Goal: Information Seeking & Learning: Learn about a topic

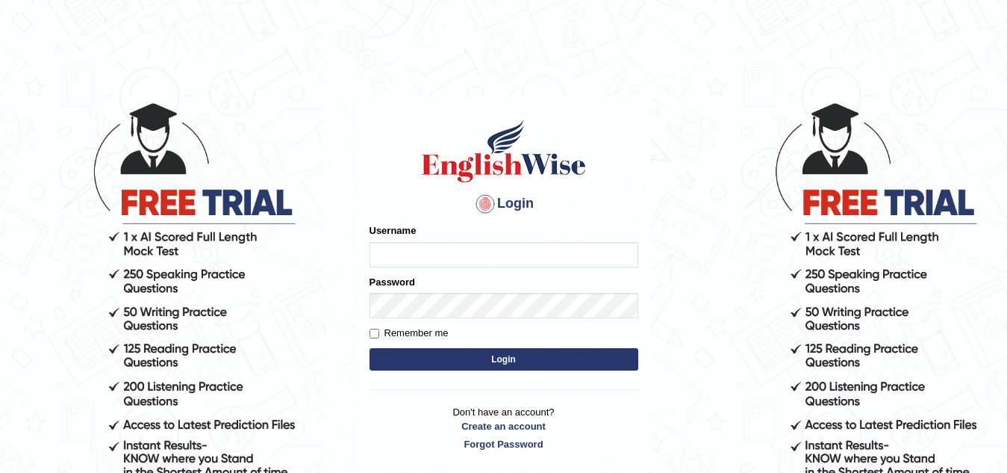
type input "Narendrasingh"
click at [507, 361] on button "Login" at bounding box center [504, 359] width 269 height 22
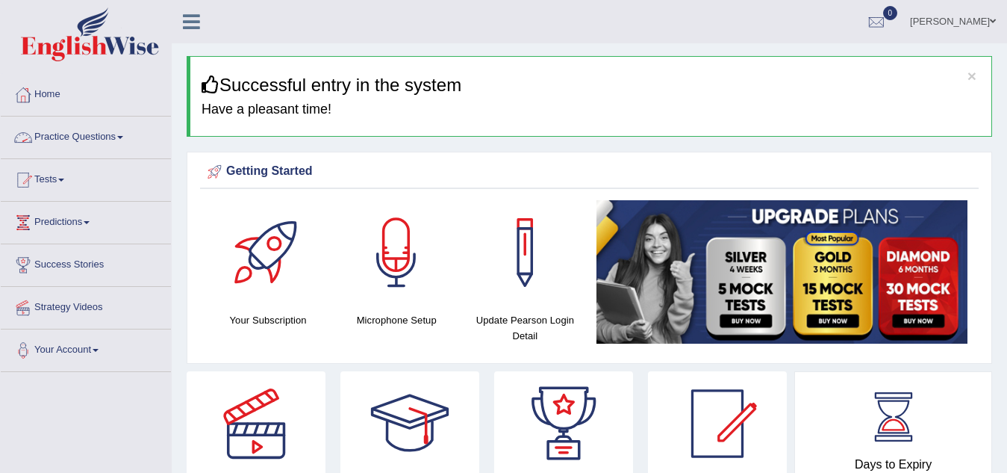
click at [119, 137] on link "Practice Questions" at bounding box center [86, 134] width 170 height 37
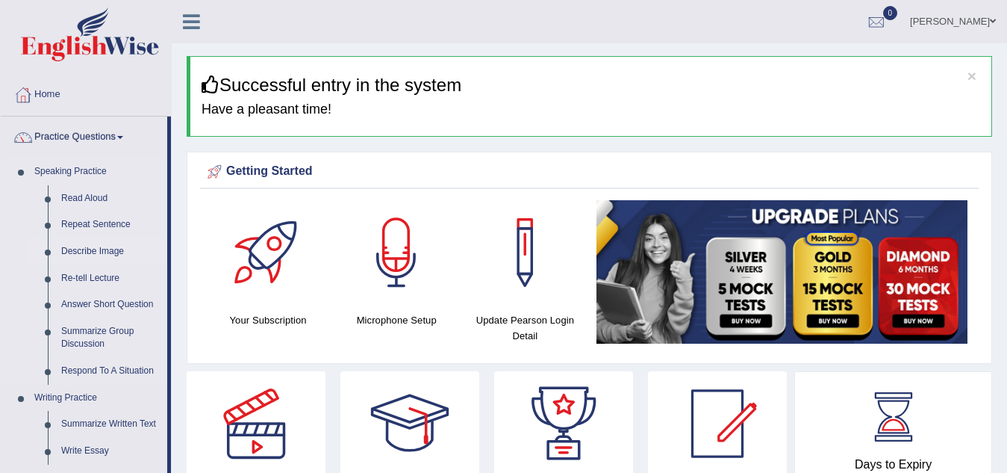
click at [99, 249] on link "Describe Image" at bounding box center [111, 251] width 113 height 27
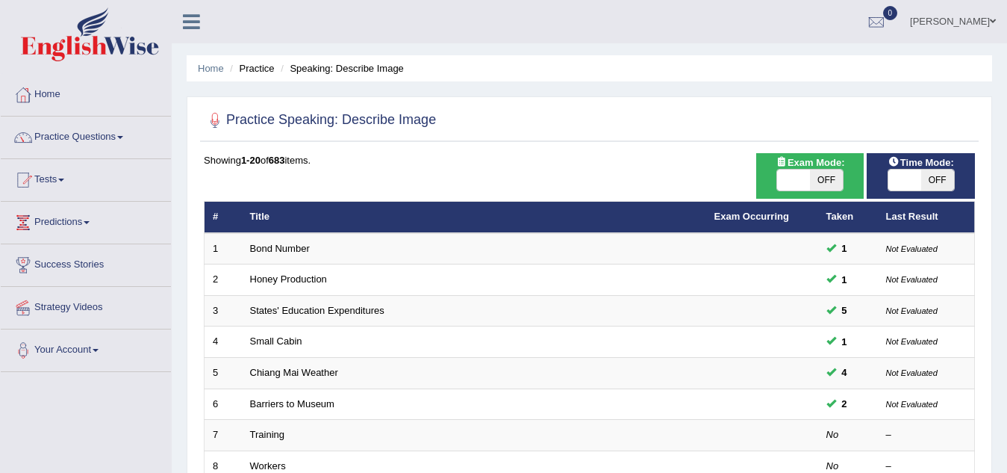
click at [824, 180] on span "OFF" at bounding box center [826, 180] width 33 height 21
checkbox input "true"
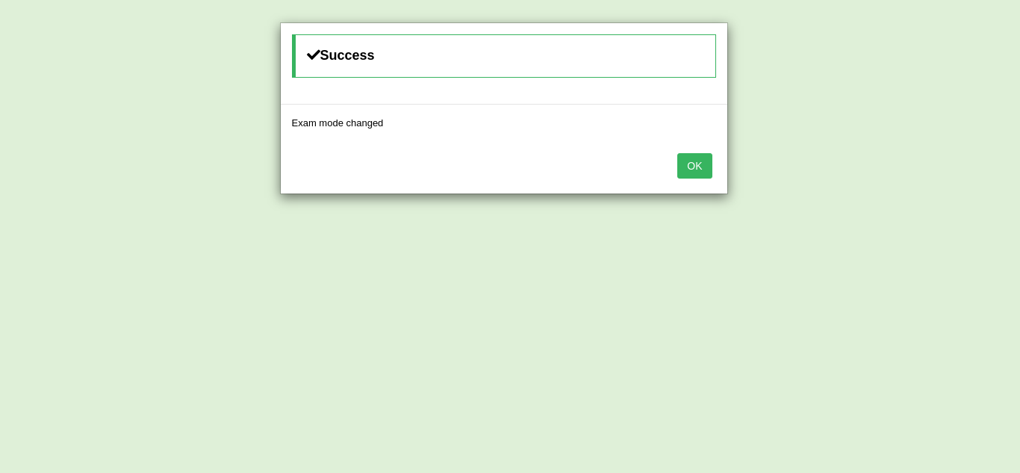
click at [700, 169] on button "OK" at bounding box center [694, 165] width 34 height 25
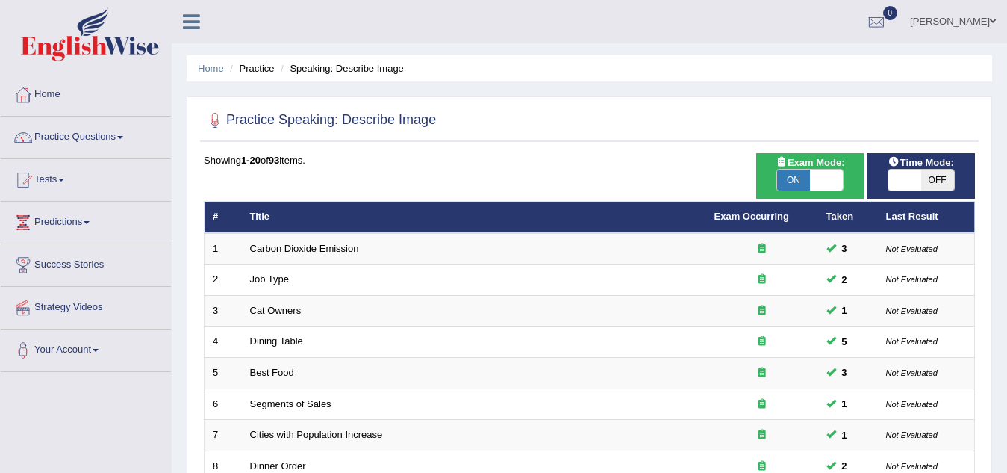
click at [936, 178] on span "OFF" at bounding box center [937, 180] width 33 height 21
checkbox input "true"
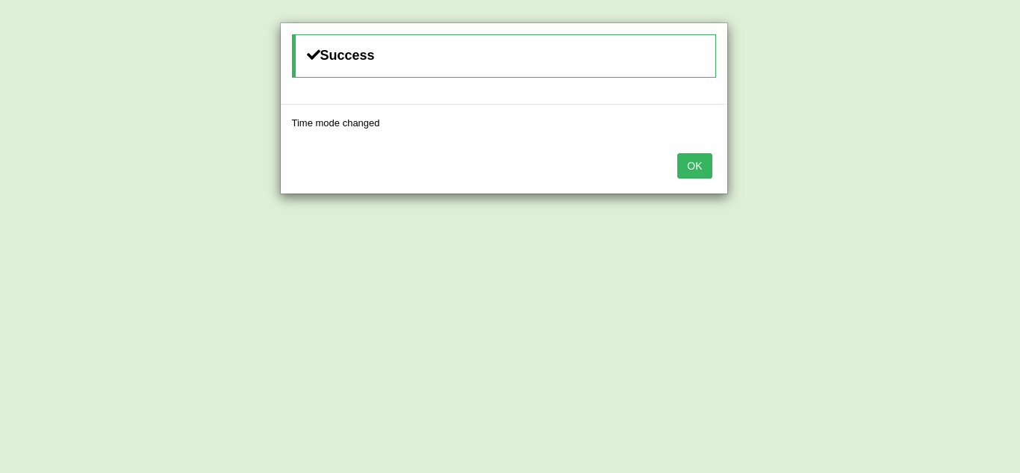
click at [699, 170] on button "OK" at bounding box center [694, 165] width 34 height 25
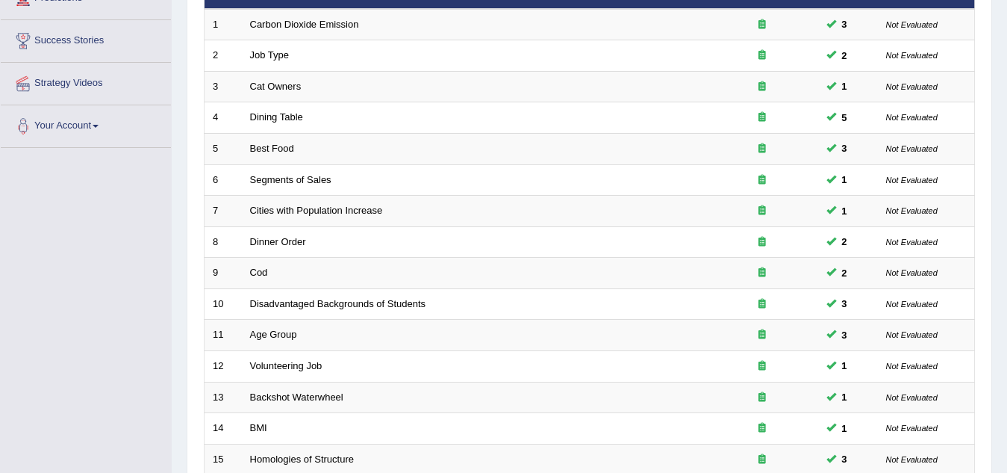
scroll to position [516, 0]
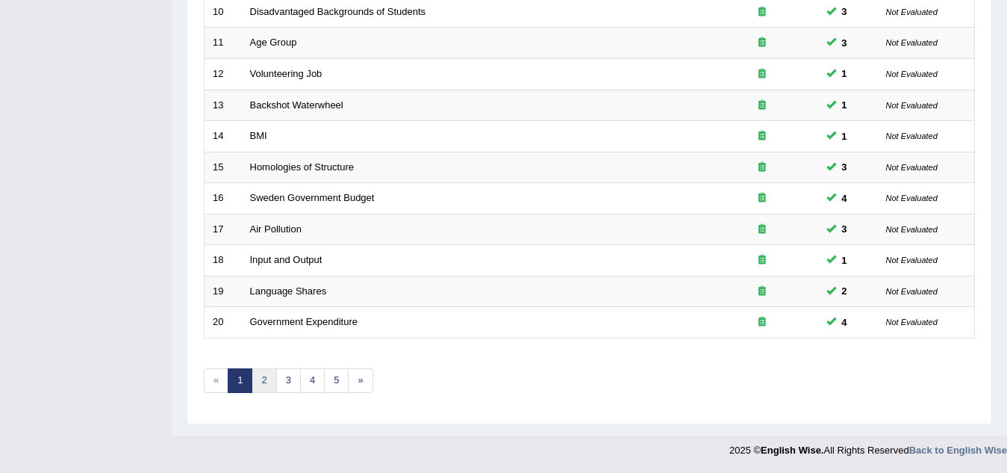
click at [262, 381] on link "2" at bounding box center [264, 380] width 25 height 25
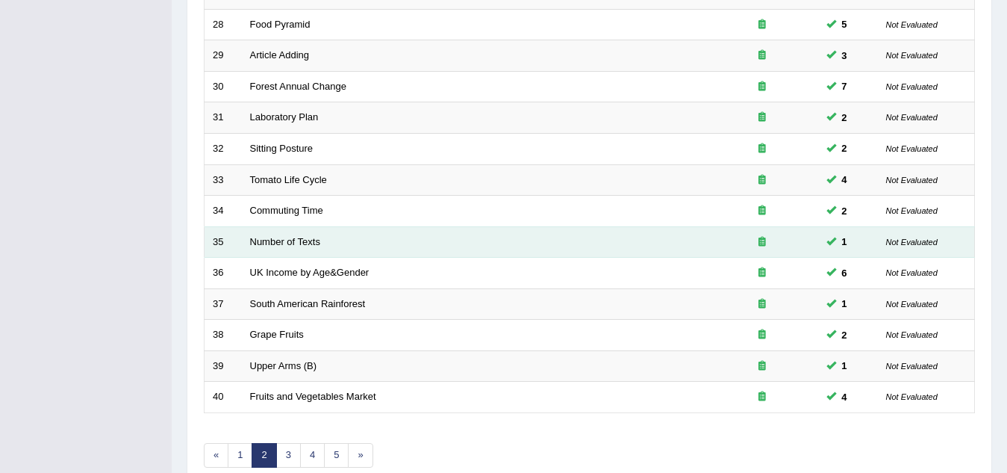
scroll to position [516, 0]
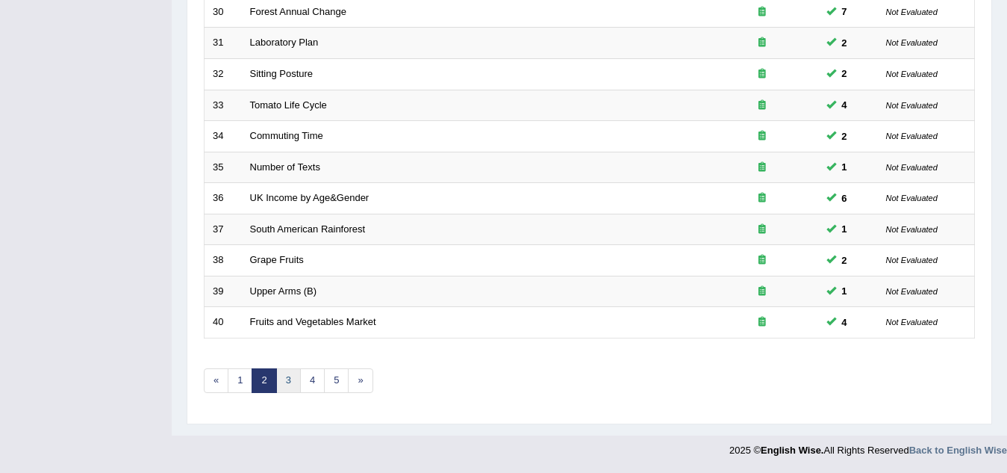
click at [286, 384] on link "3" at bounding box center [288, 380] width 25 height 25
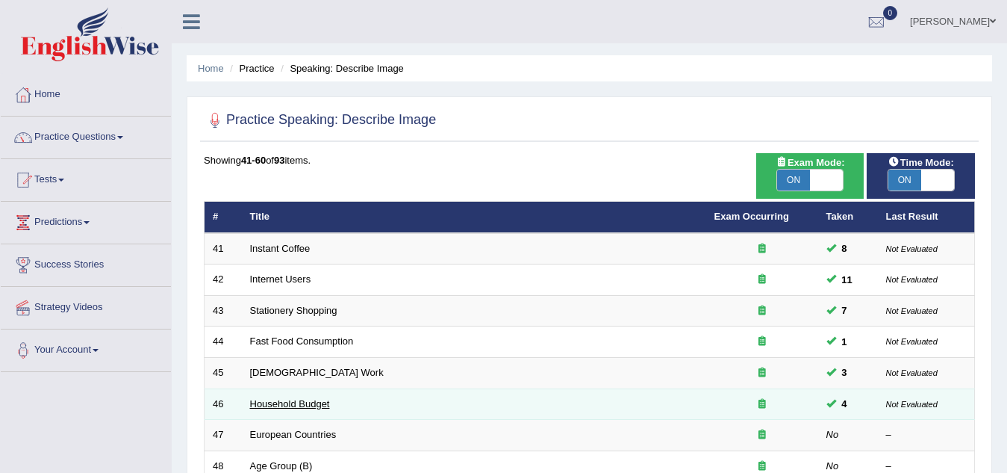
click at [280, 403] on link "Household Budget" at bounding box center [290, 403] width 80 height 11
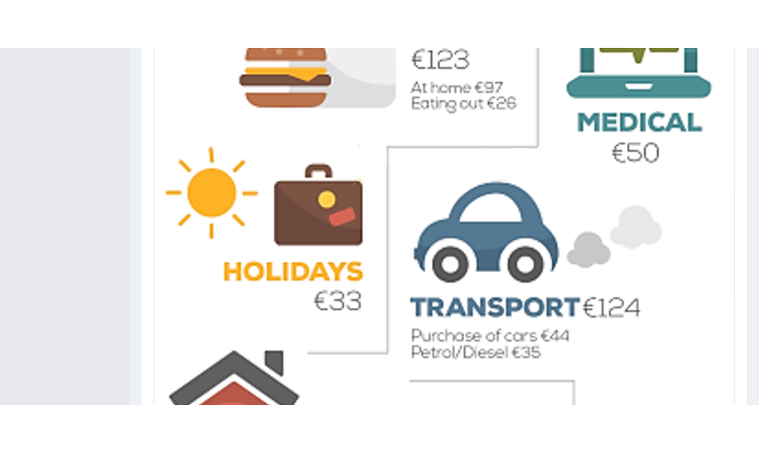
scroll to position [603, 0]
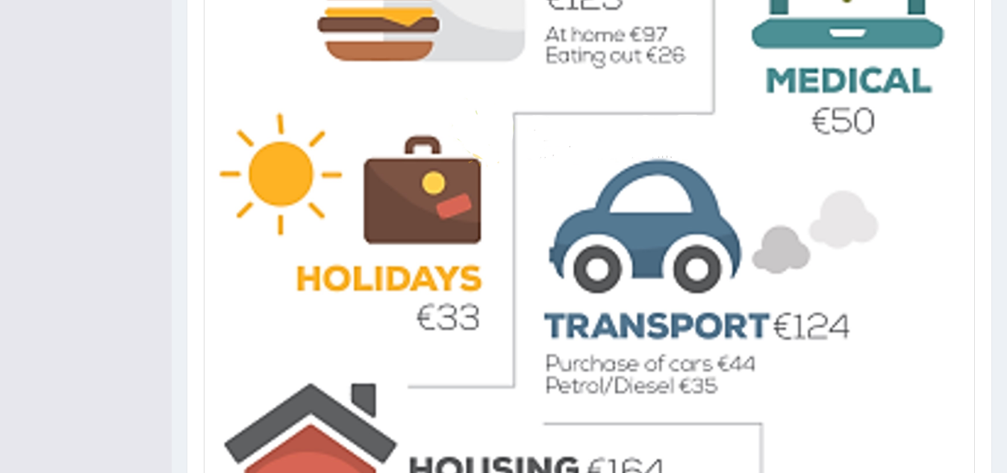
click at [976, 181] on div "Instructions: Look at the image below. In 25 seconds, please speak into the mic…" at bounding box center [589, 150] width 779 height 977
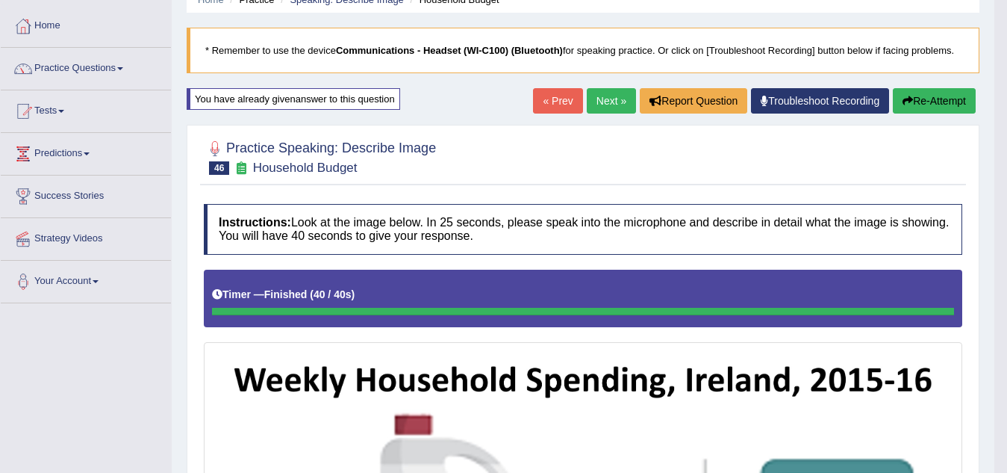
scroll to position [0, 0]
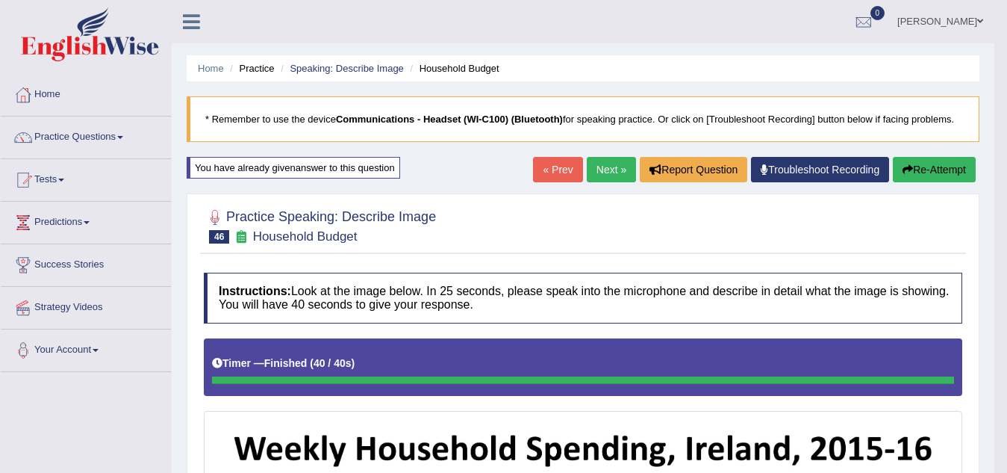
click at [925, 169] on button "Re-Attempt" at bounding box center [934, 169] width 83 height 25
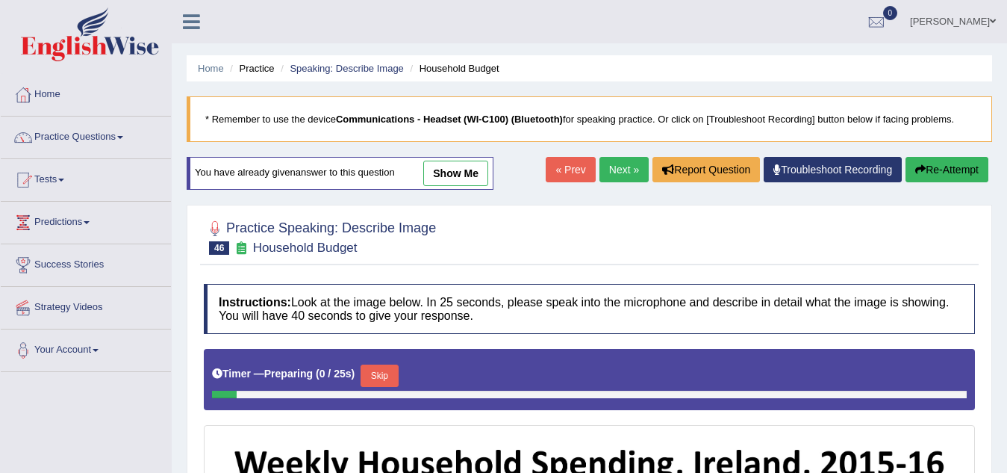
click at [384, 374] on button "Skip" at bounding box center [379, 375] width 37 height 22
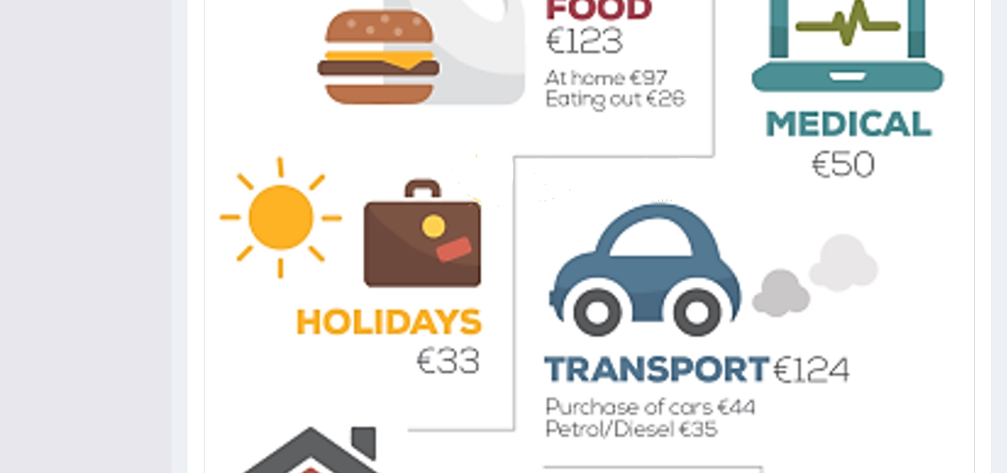
scroll to position [827, 0]
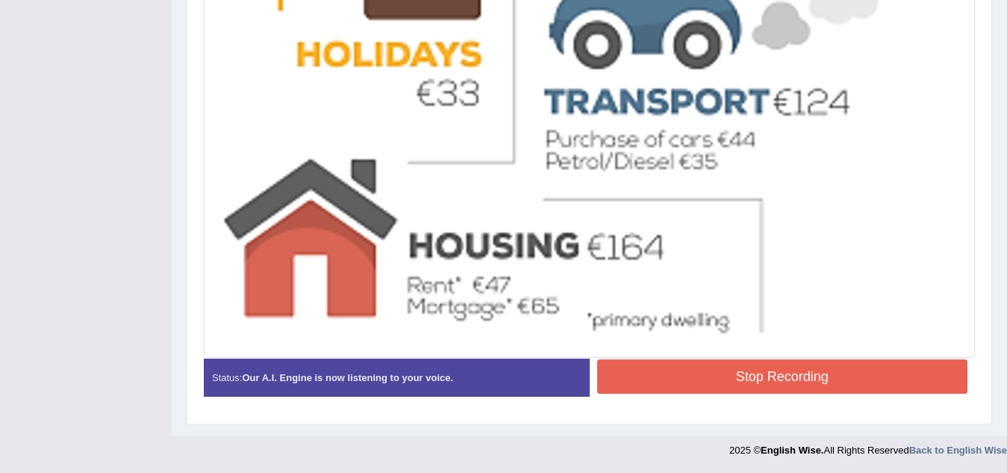
click at [755, 376] on button "Stop Recording" at bounding box center [782, 376] width 371 height 34
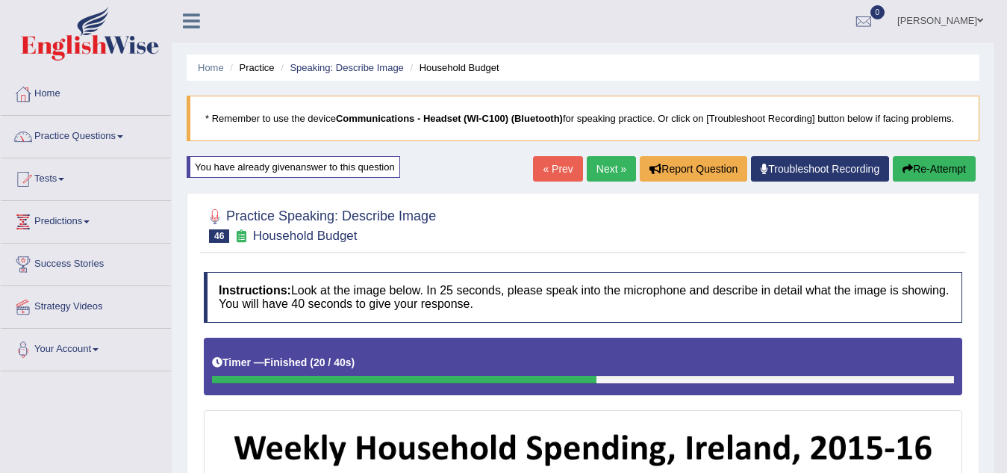
scroll to position [0, 0]
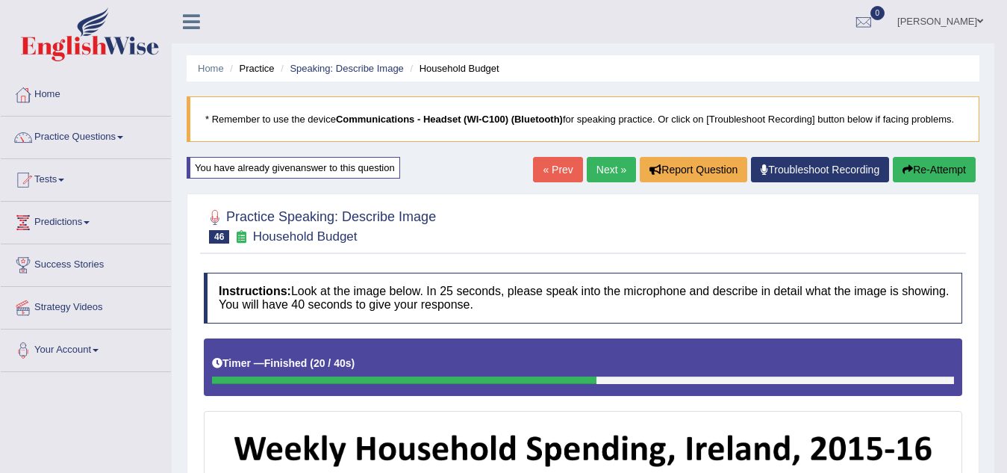
click at [931, 172] on button "Re-Attempt" at bounding box center [934, 169] width 83 height 25
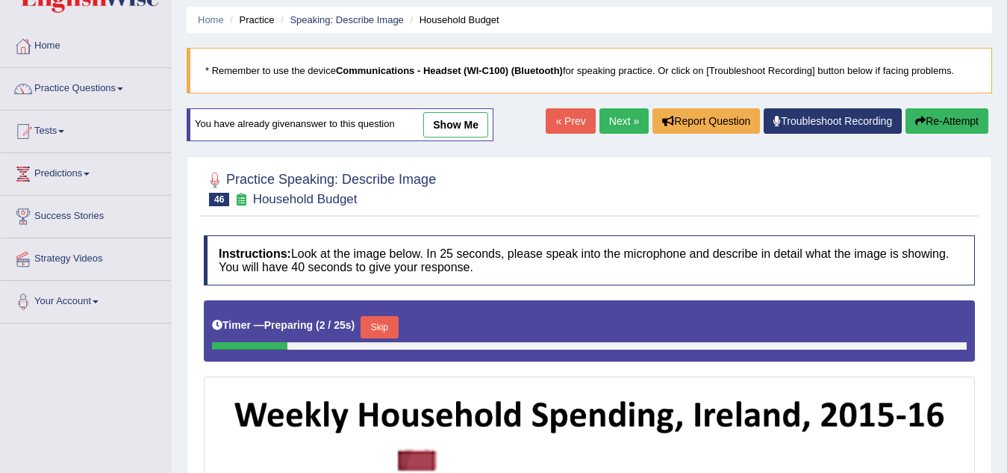
scroll to position [75, 0]
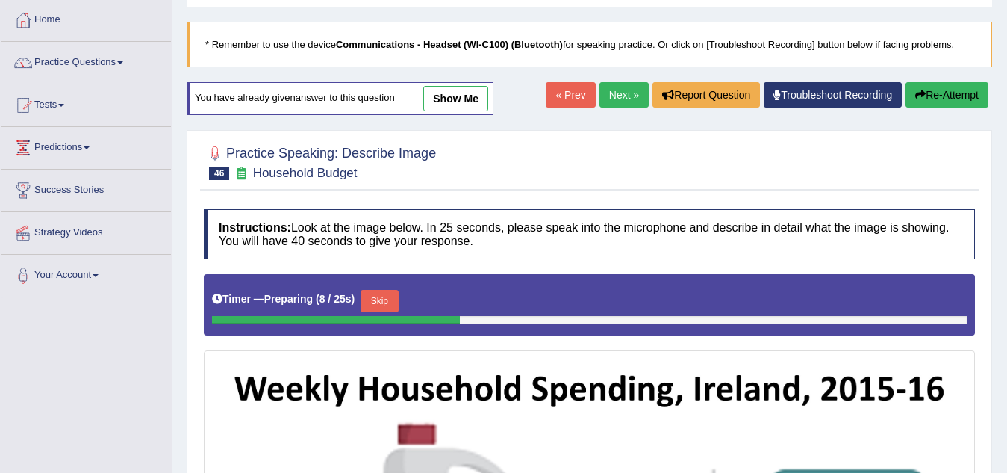
click at [391, 296] on button "Skip" at bounding box center [379, 301] width 37 height 22
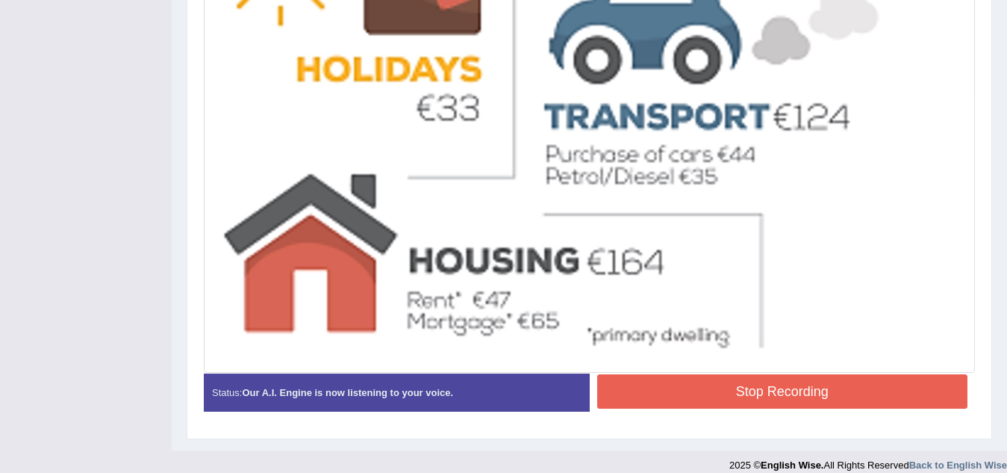
scroll to position [827, 0]
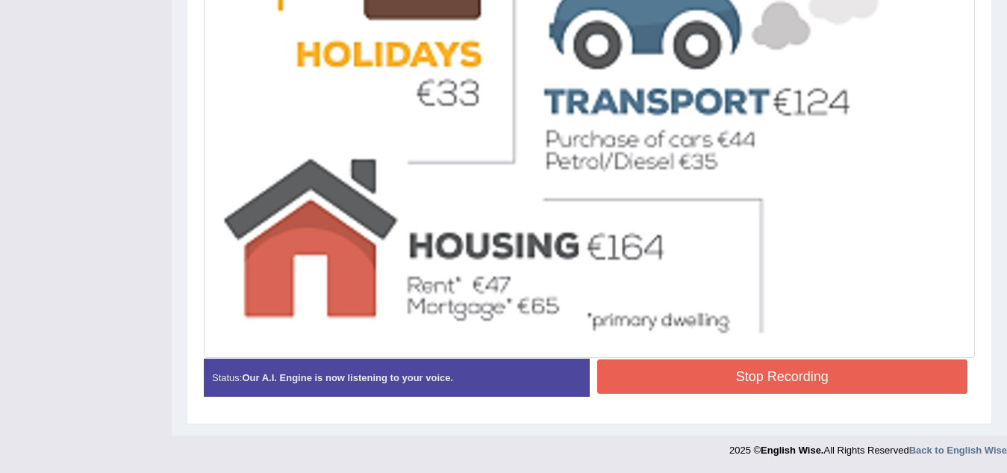
click at [825, 374] on button "Stop Recording" at bounding box center [782, 376] width 371 height 34
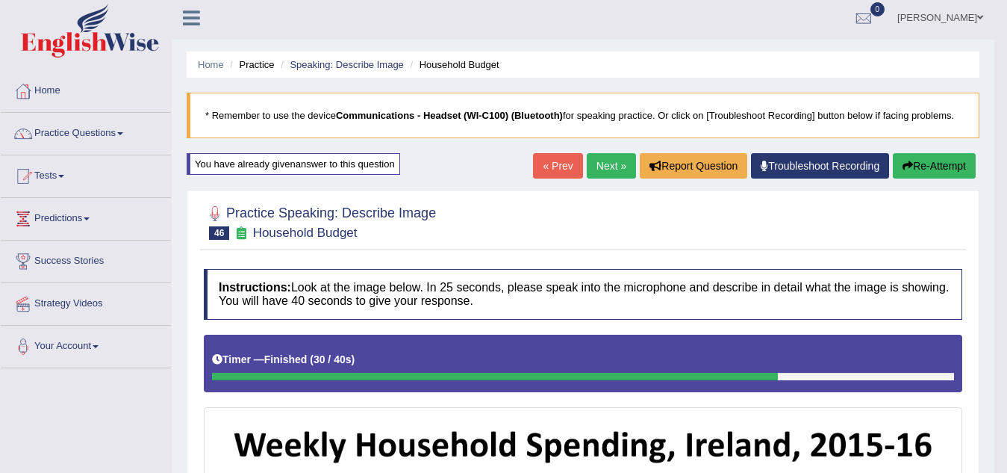
scroll to position [0, 0]
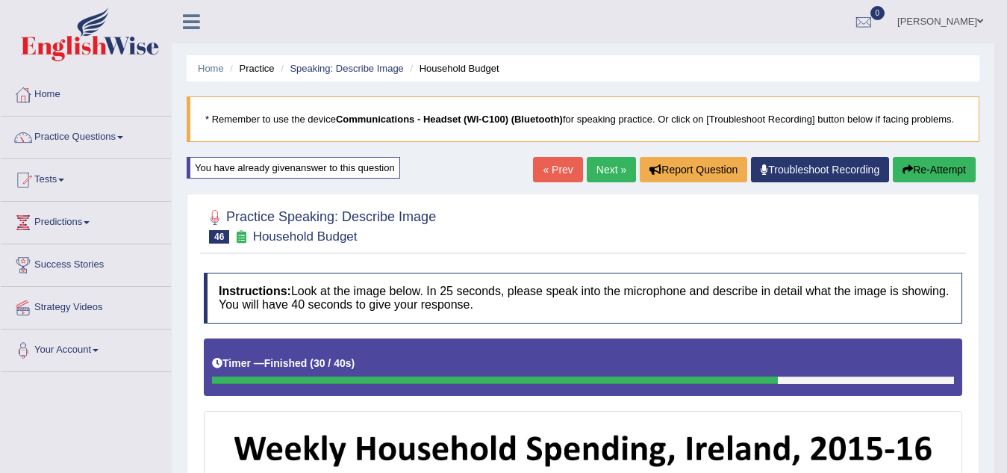
click at [924, 175] on button "Re-Attempt" at bounding box center [934, 169] width 83 height 25
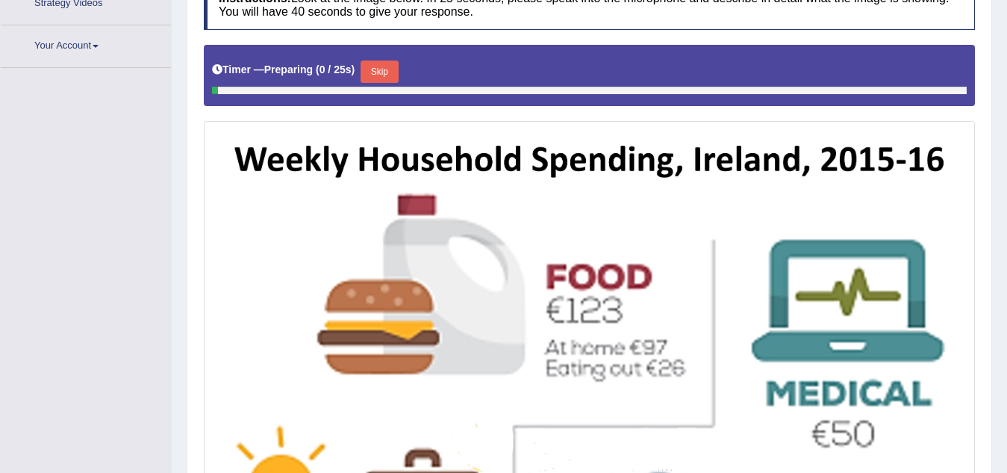
scroll to position [352, 0]
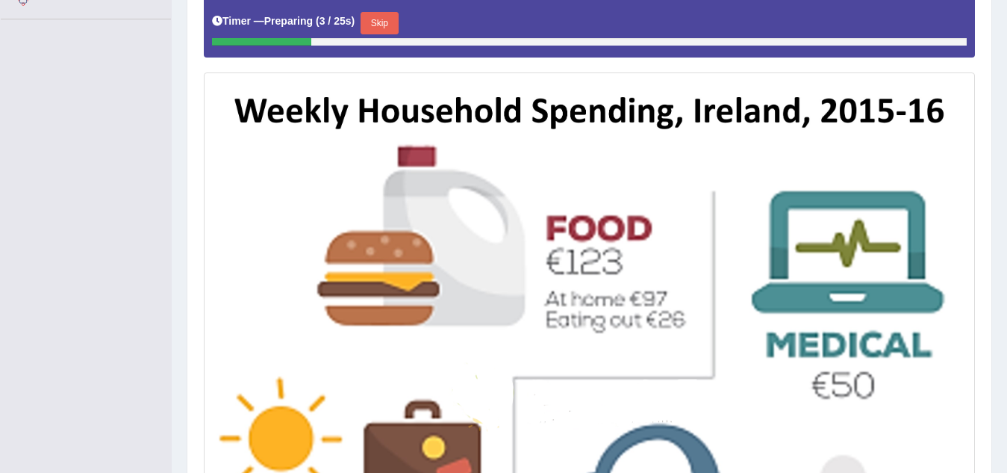
click at [389, 21] on button "Skip" at bounding box center [379, 23] width 37 height 22
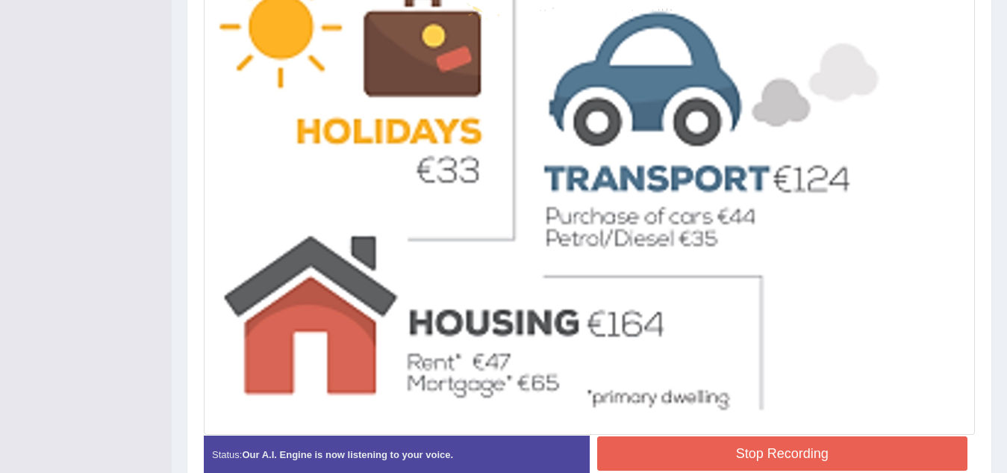
scroll to position [752, 0]
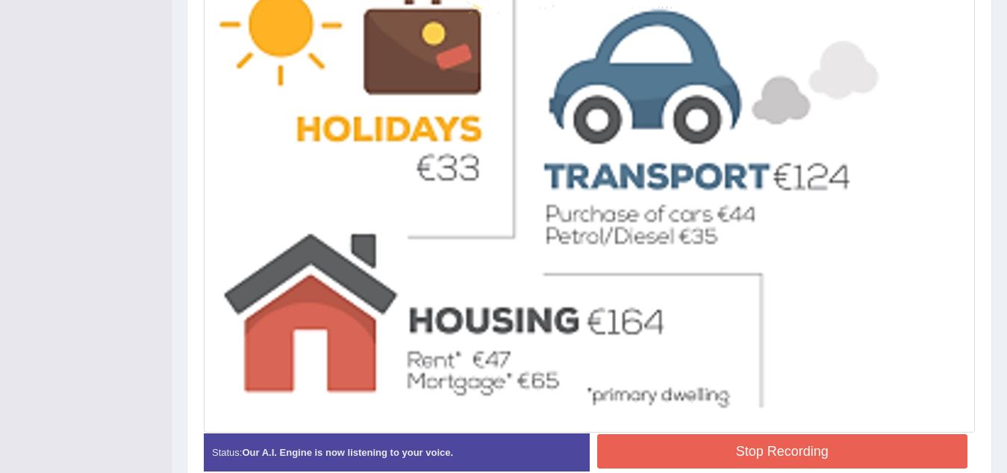
click at [821, 442] on button "Stop Recording" at bounding box center [782, 451] width 371 height 34
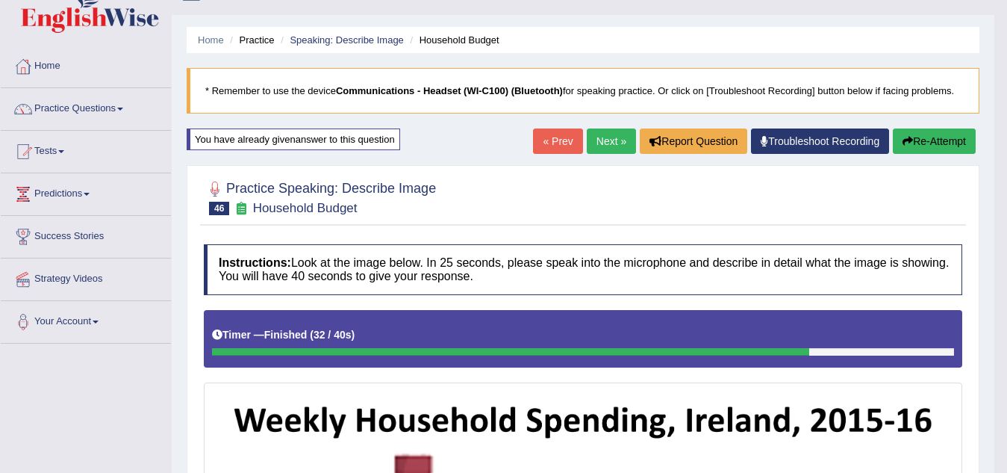
scroll to position [0, 0]
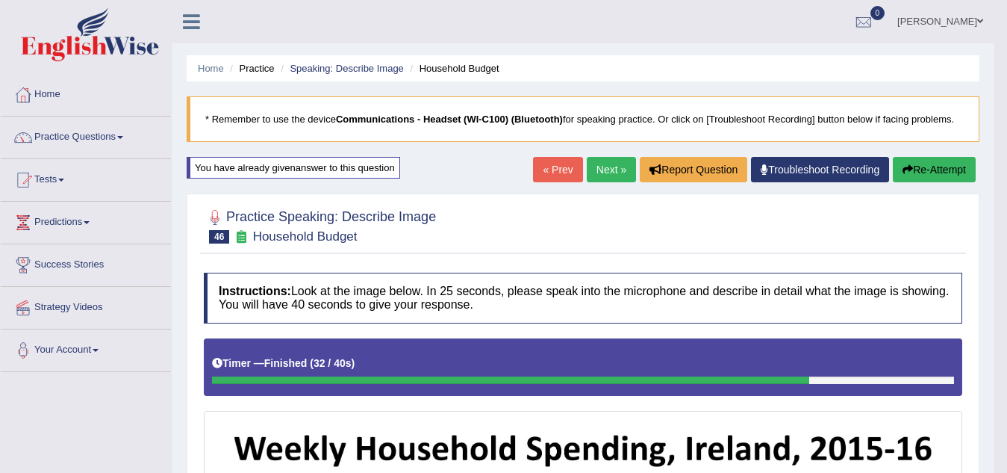
click at [928, 165] on button "Re-Attempt" at bounding box center [934, 169] width 83 height 25
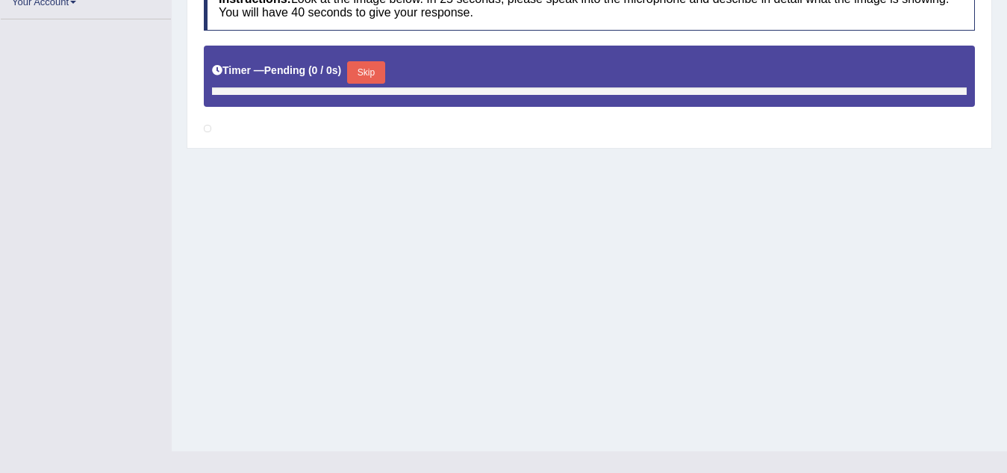
scroll to position [350, 0]
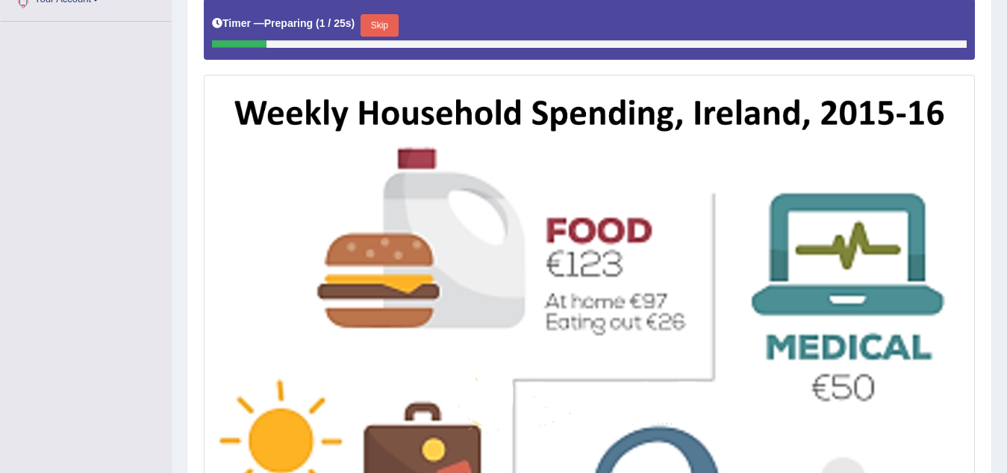
click at [388, 25] on button "Skip" at bounding box center [379, 25] width 37 height 22
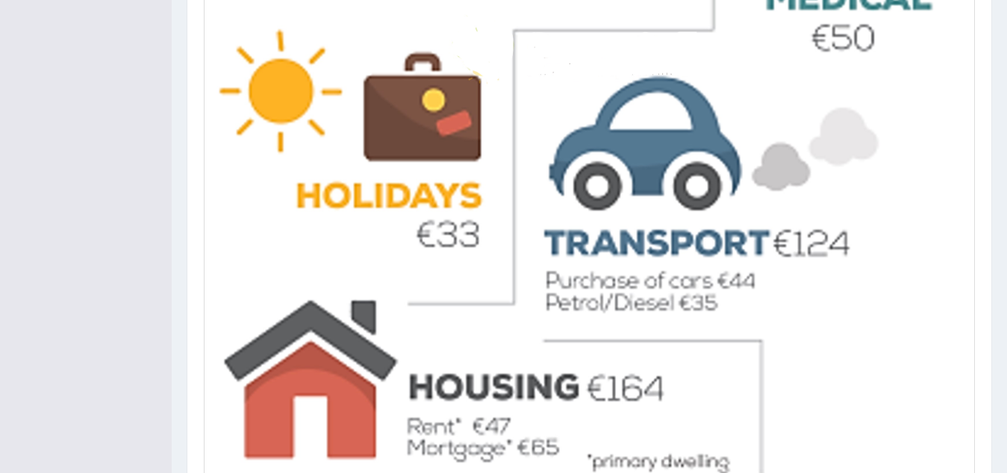
scroll to position [827, 0]
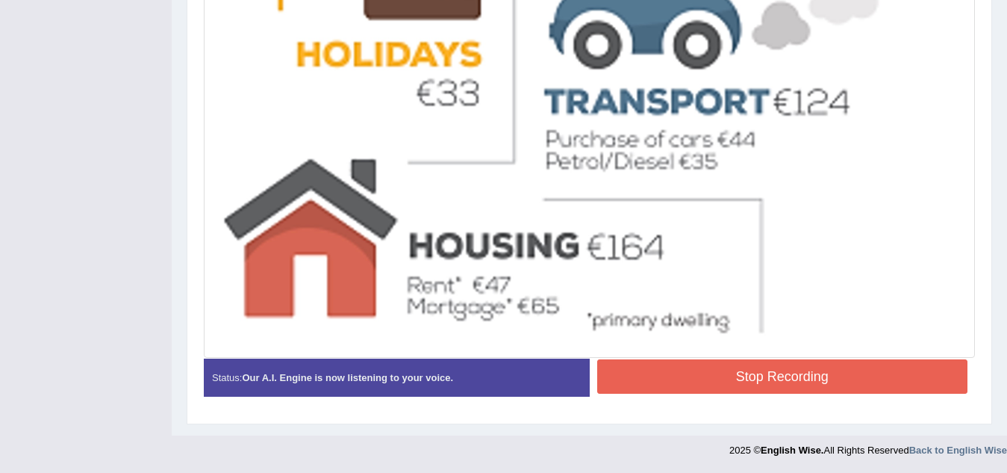
click at [743, 374] on button "Stop Recording" at bounding box center [782, 376] width 371 height 34
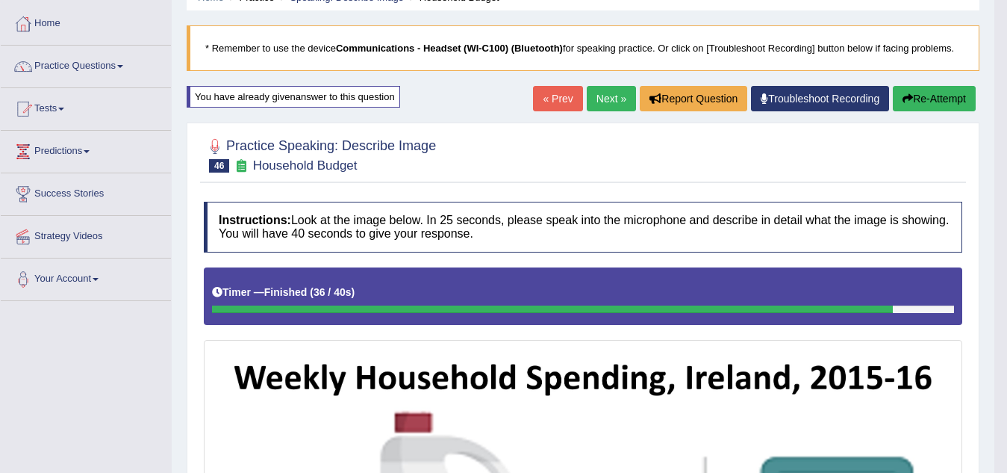
scroll to position [70, 0]
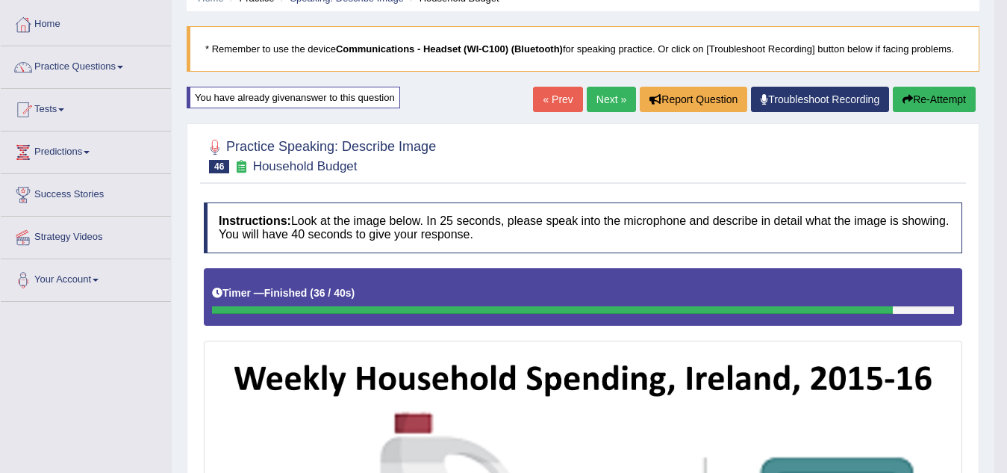
click at [937, 101] on button "Re-Attempt" at bounding box center [934, 99] width 83 height 25
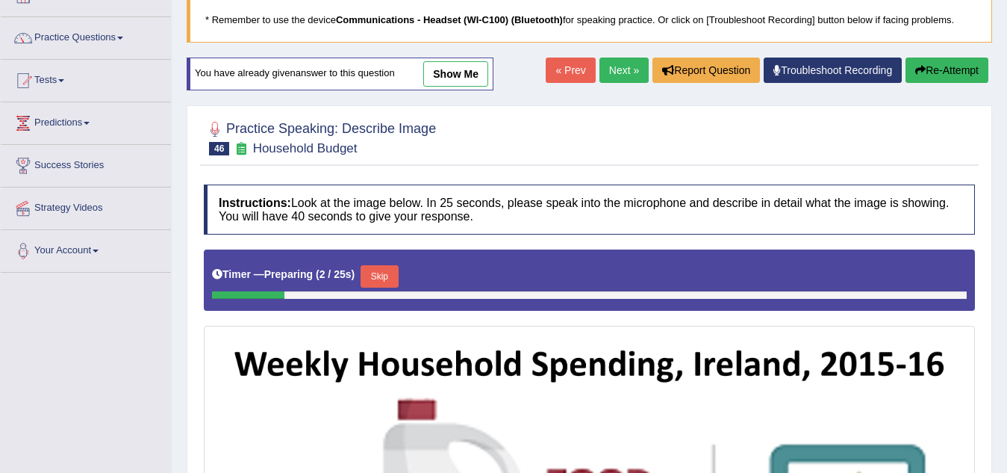
scroll to position [70, 0]
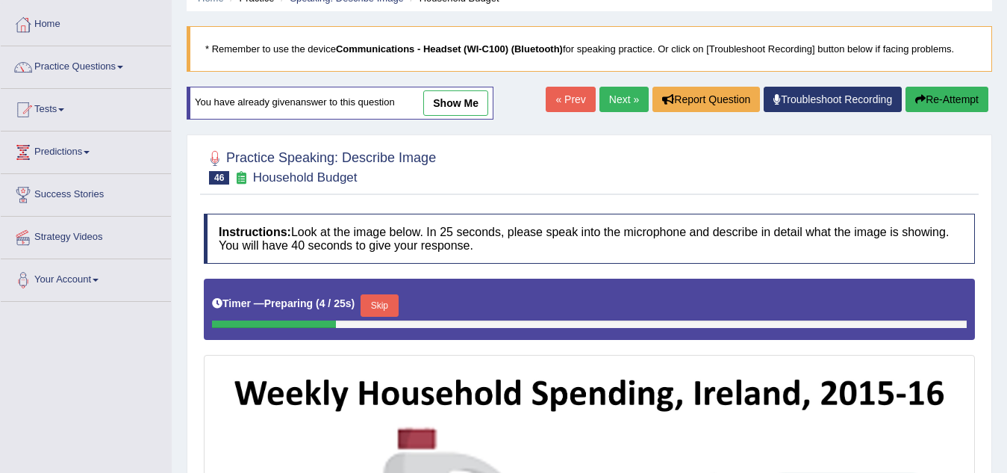
click at [390, 306] on button "Skip" at bounding box center [379, 305] width 37 height 22
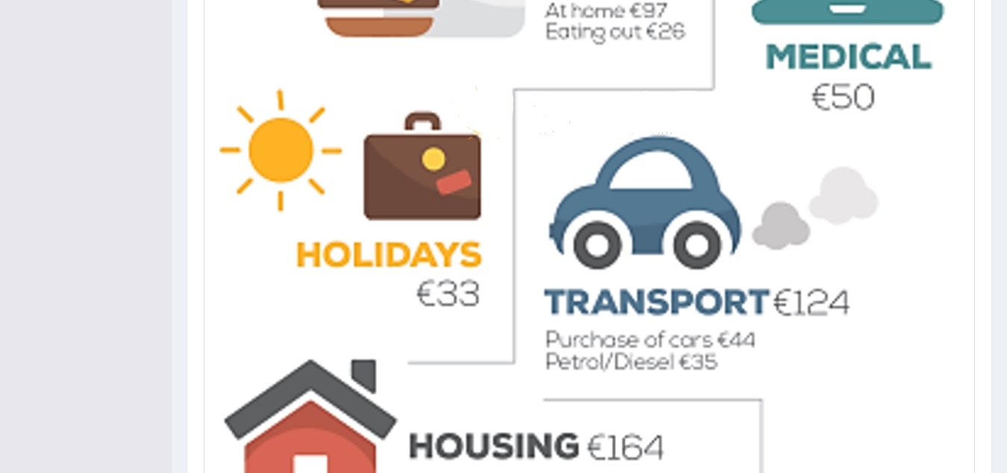
scroll to position [827, 0]
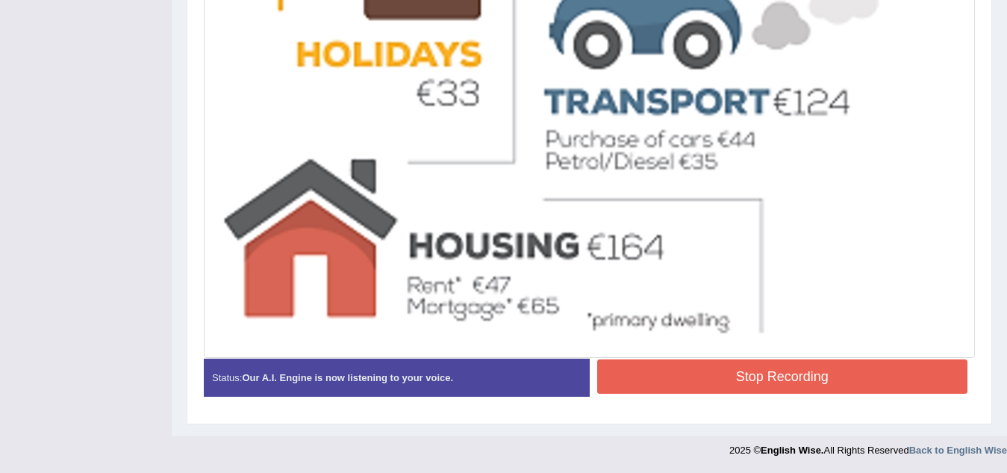
click at [740, 373] on button "Stop Recording" at bounding box center [782, 376] width 371 height 34
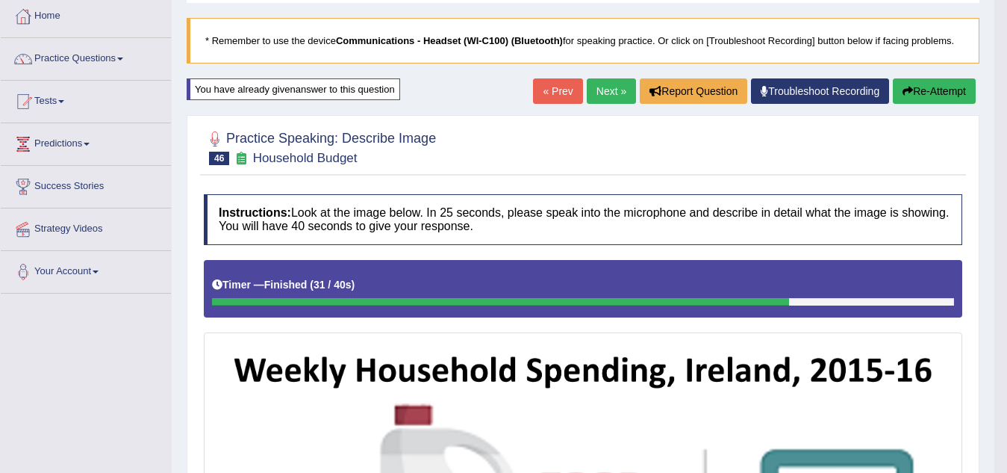
scroll to position [70, 0]
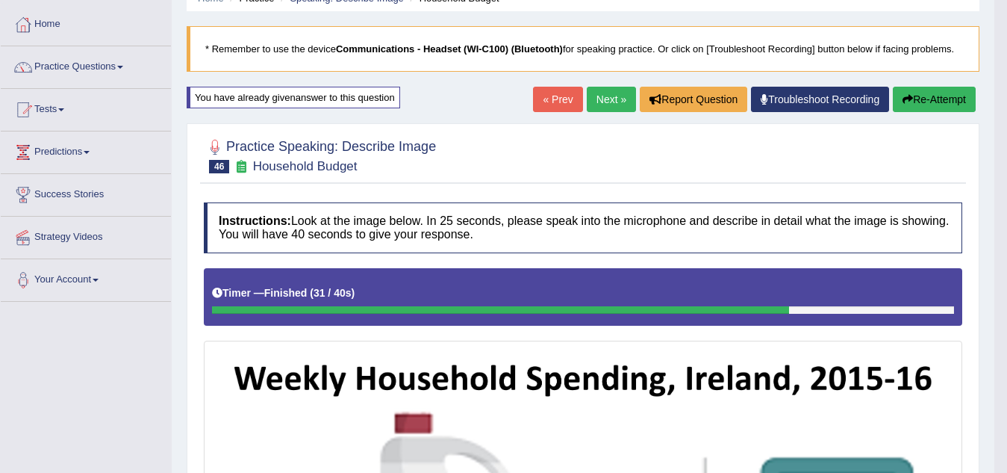
click at [930, 99] on button "Re-Attempt" at bounding box center [934, 99] width 83 height 25
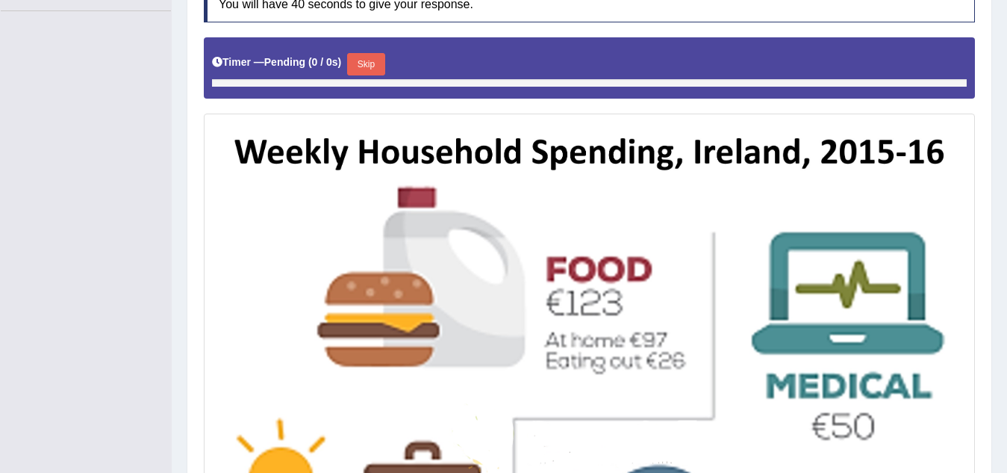
scroll to position [352, 0]
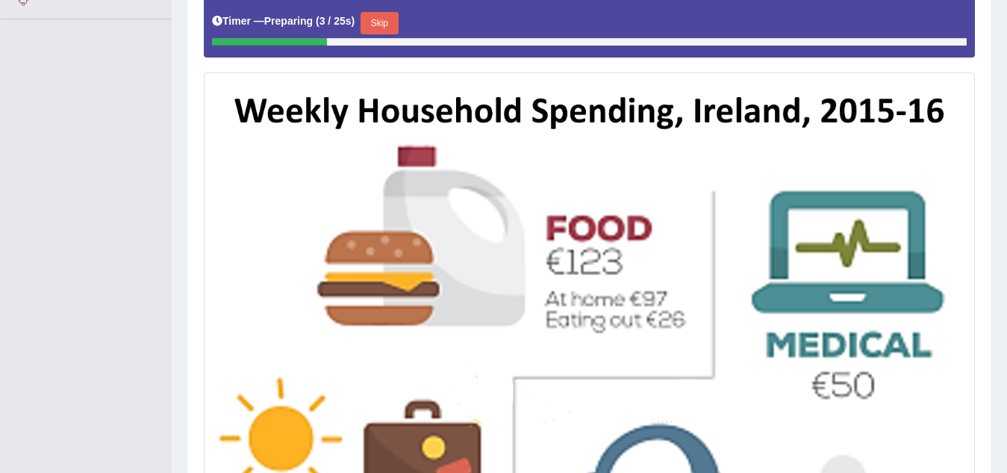
click at [385, 26] on button "Skip" at bounding box center [379, 23] width 37 height 22
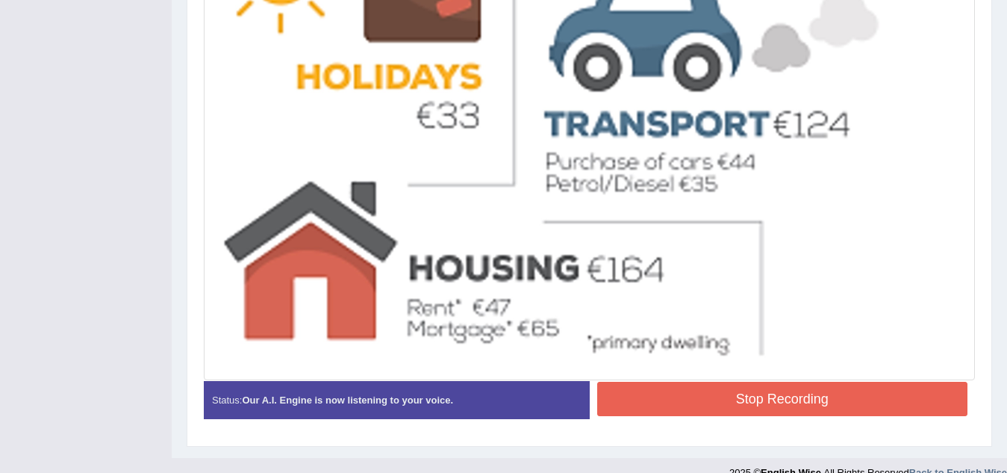
scroll to position [827, 0]
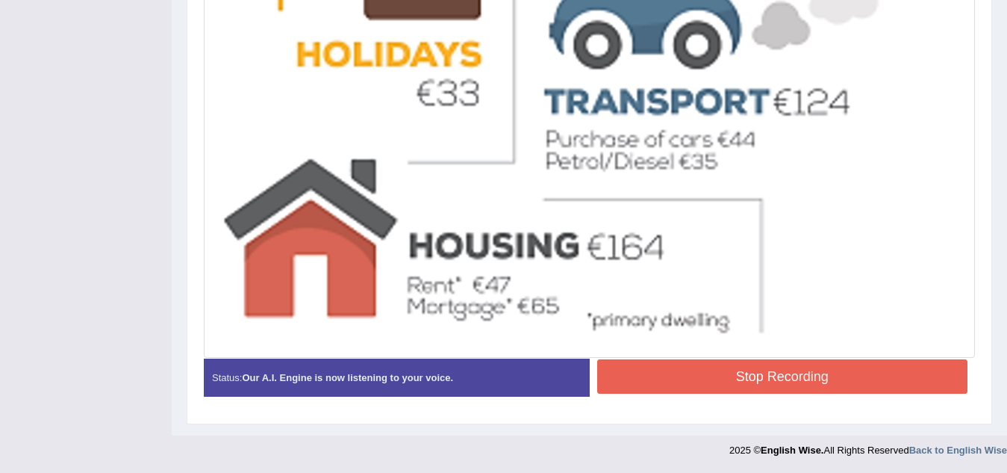
click at [762, 368] on button "Stop Recording" at bounding box center [782, 376] width 371 height 34
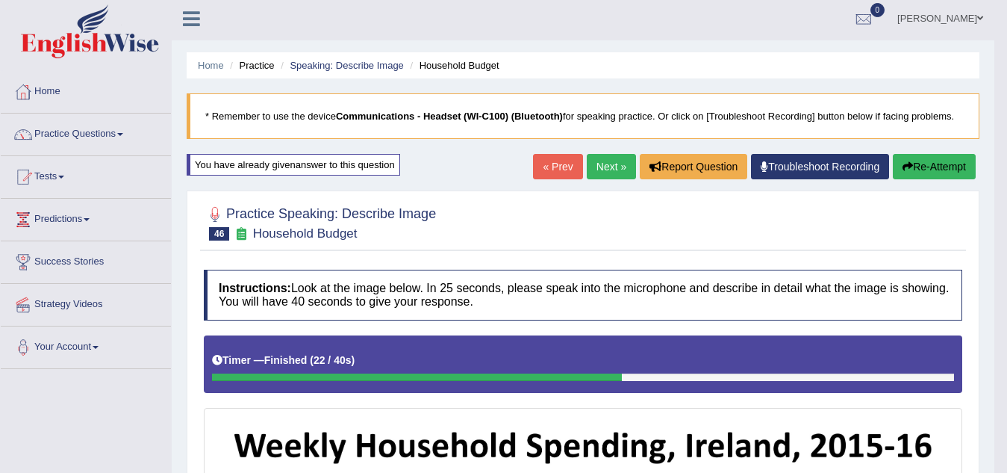
scroll to position [0, 0]
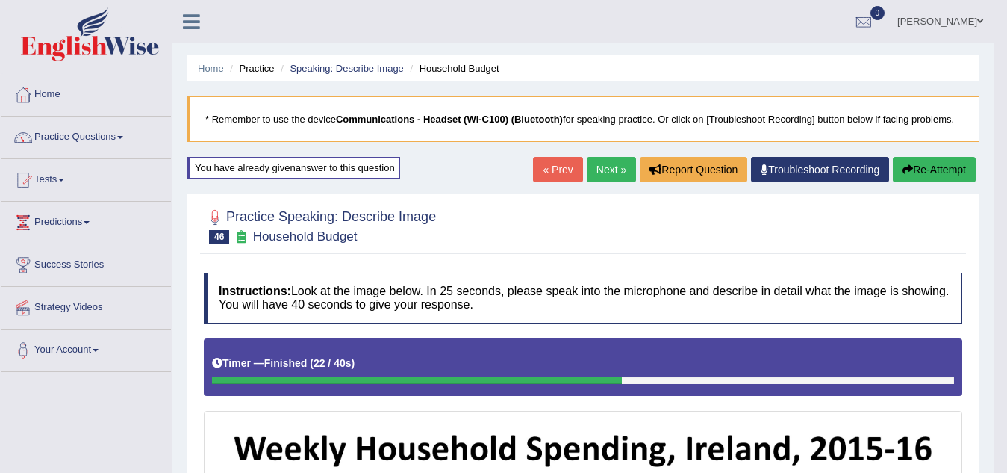
click at [927, 170] on button "Re-Attempt" at bounding box center [934, 169] width 83 height 25
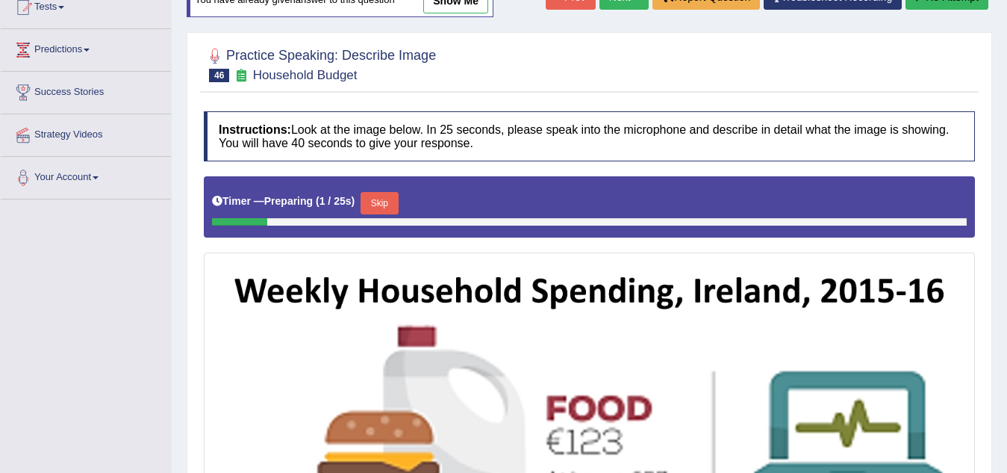
scroll to position [224, 0]
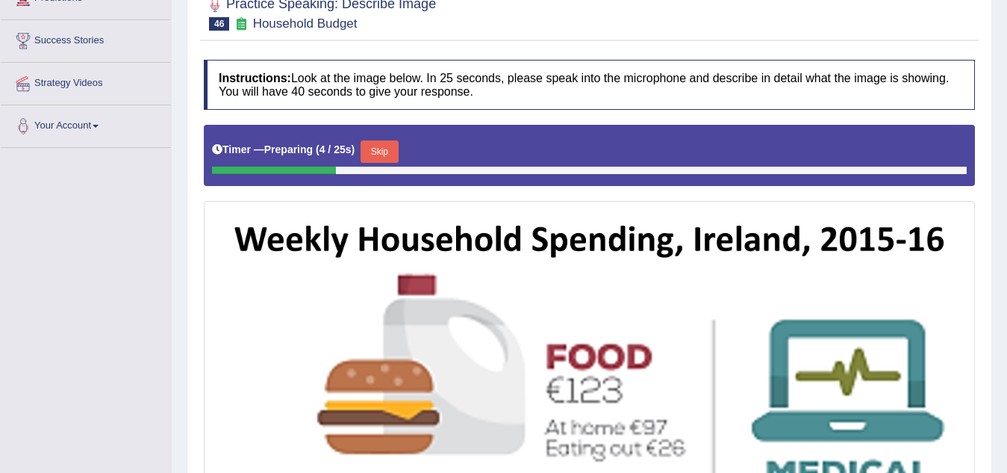
click at [383, 152] on button "Skip" at bounding box center [379, 151] width 37 height 22
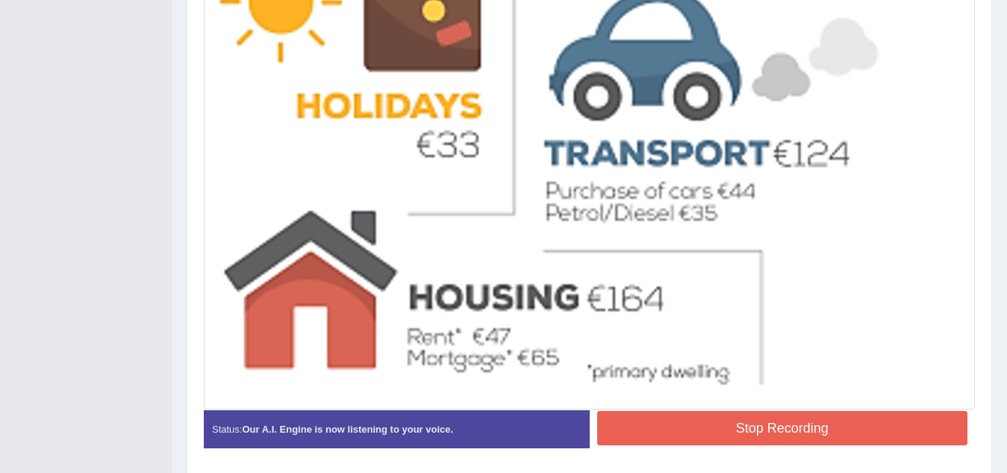
scroll to position [827, 0]
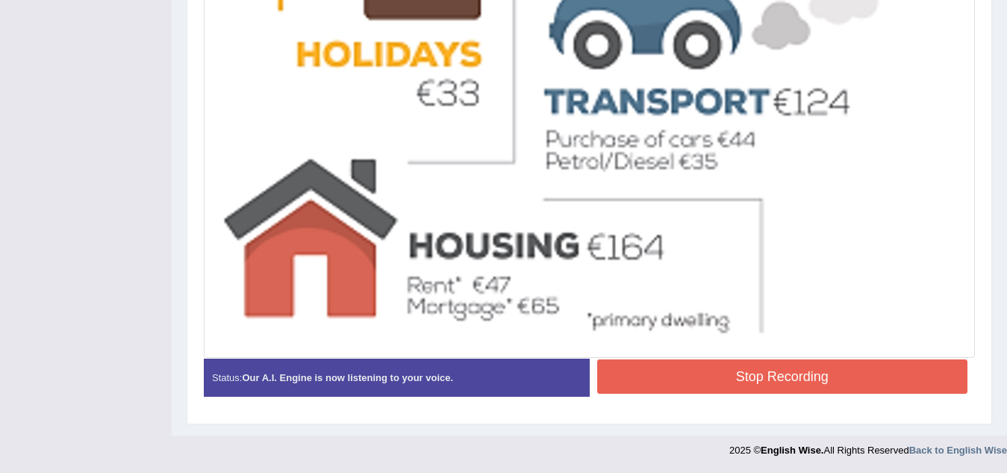
click at [742, 374] on button "Stop Recording" at bounding box center [782, 376] width 371 height 34
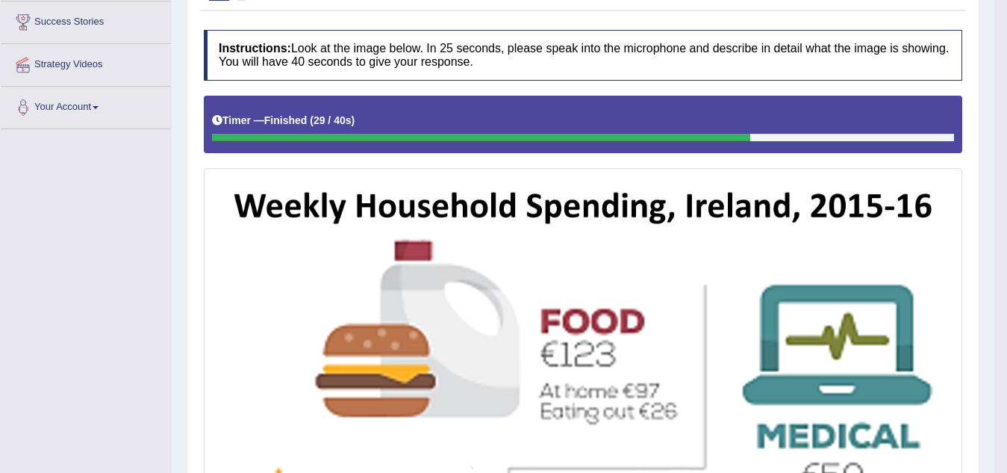
scroll to position [0, 0]
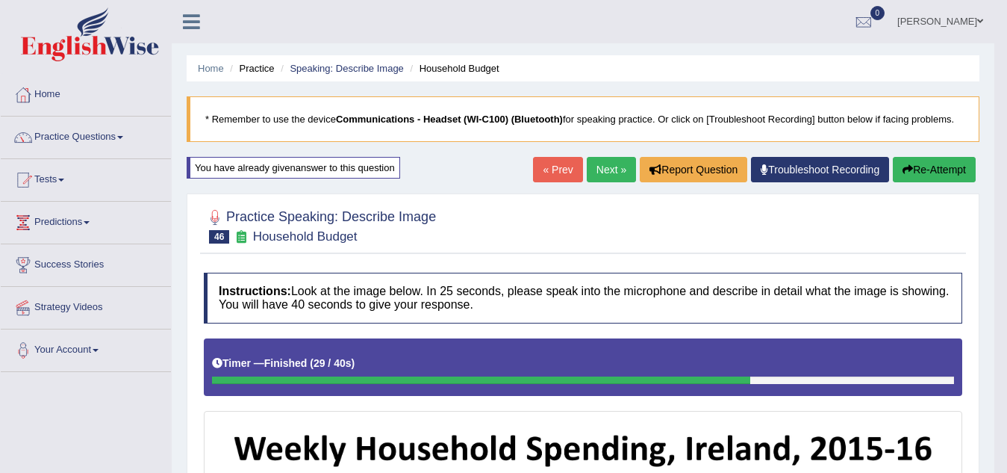
click at [938, 172] on button "Re-Attempt" at bounding box center [934, 169] width 83 height 25
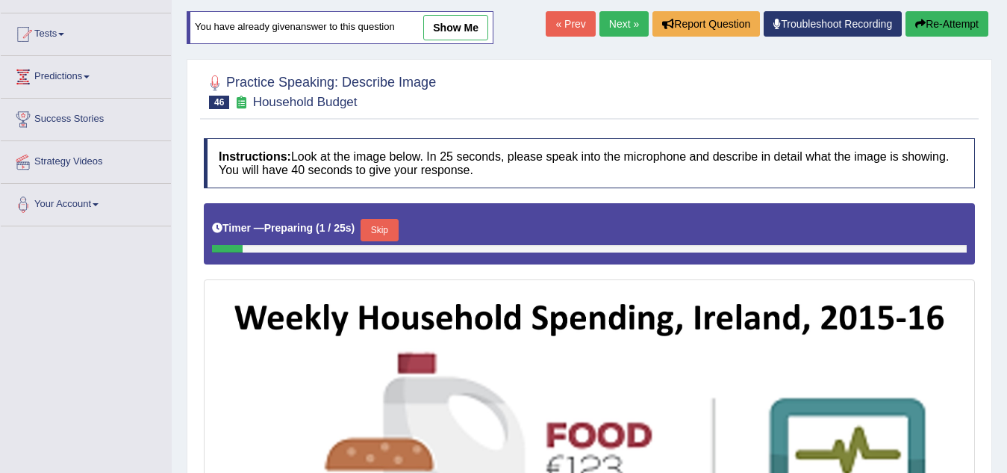
scroll to position [149, 0]
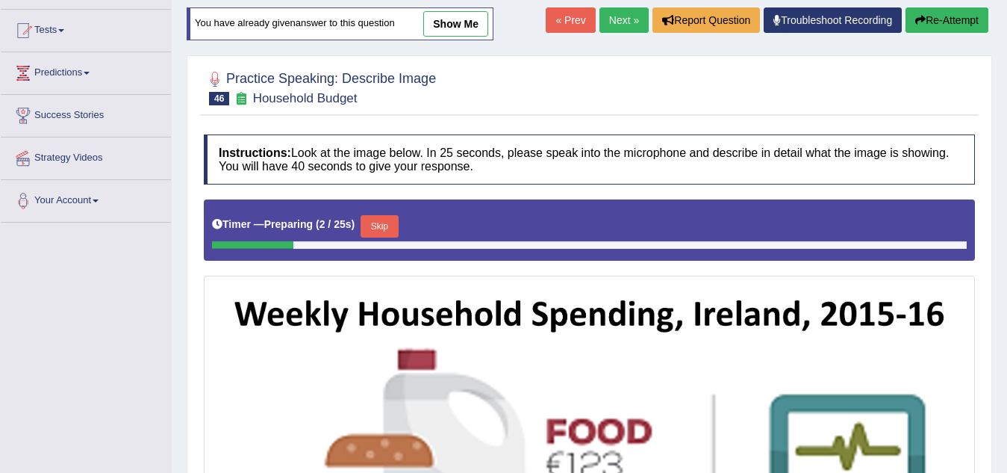
click at [386, 229] on button "Skip" at bounding box center [379, 226] width 37 height 22
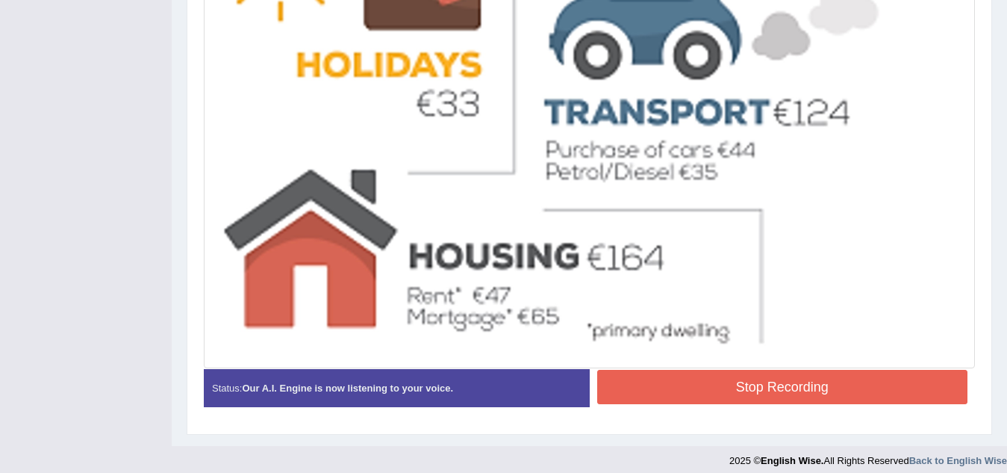
scroll to position [827, 0]
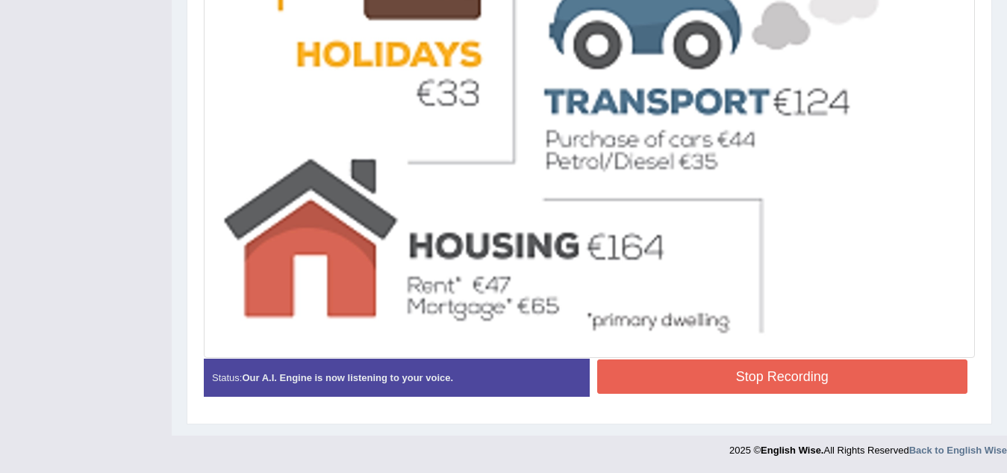
click at [854, 370] on button "Stop Recording" at bounding box center [782, 376] width 371 height 34
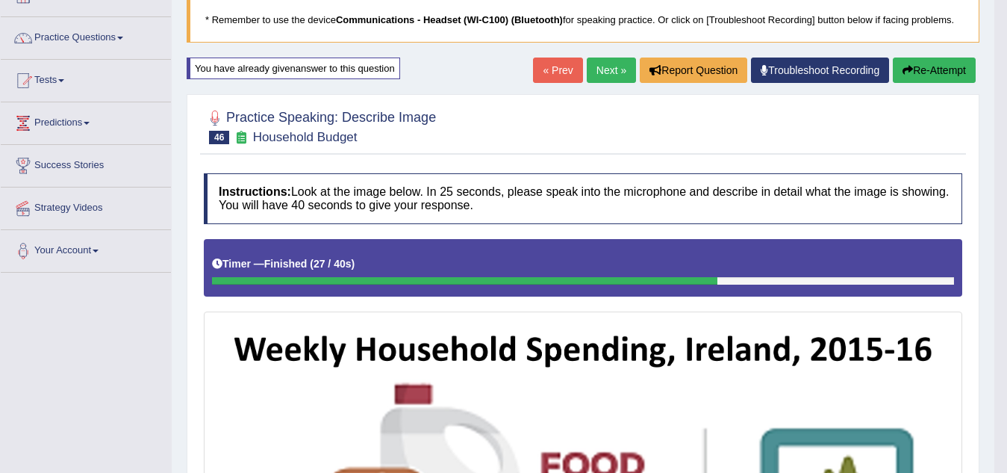
scroll to position [80, 0]
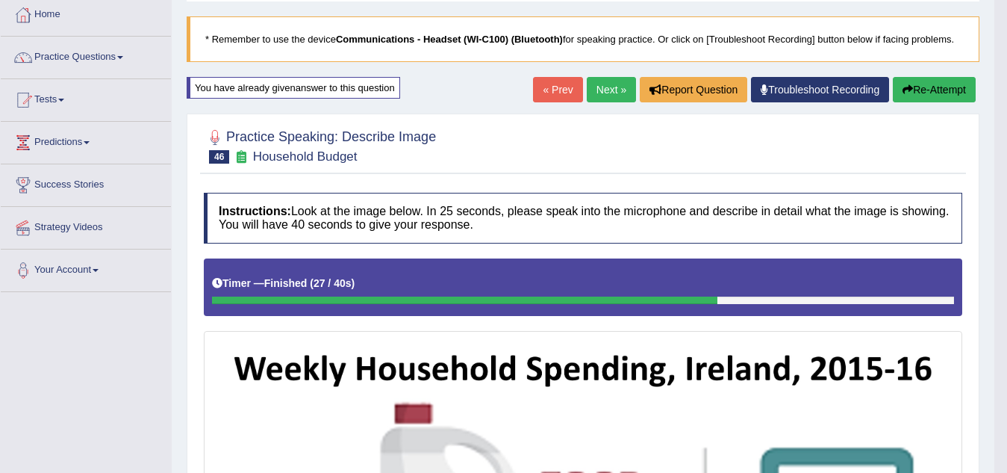
click at [953, 82] on button "Re-Attempt" at bounding box center [934, 89] width 83 height 25
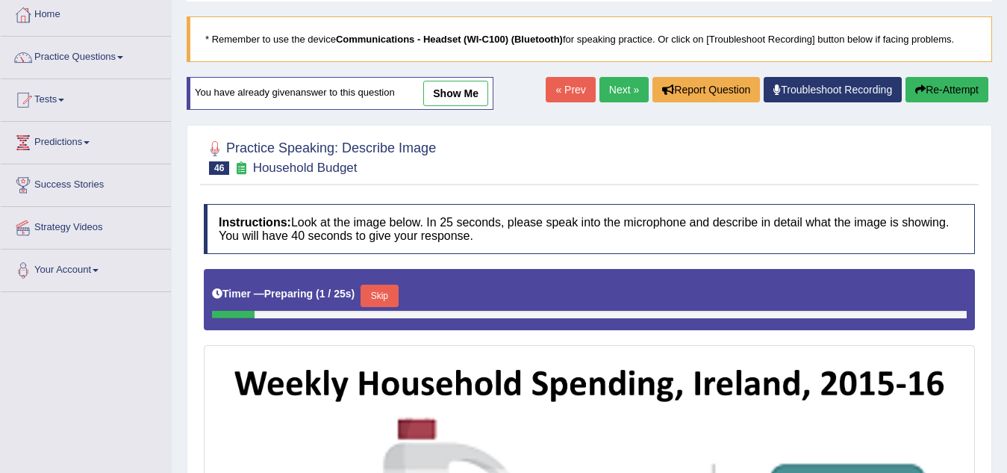
click at [387, 296] on button "Skip" at bounding box center [379, 296] width 37 height 22
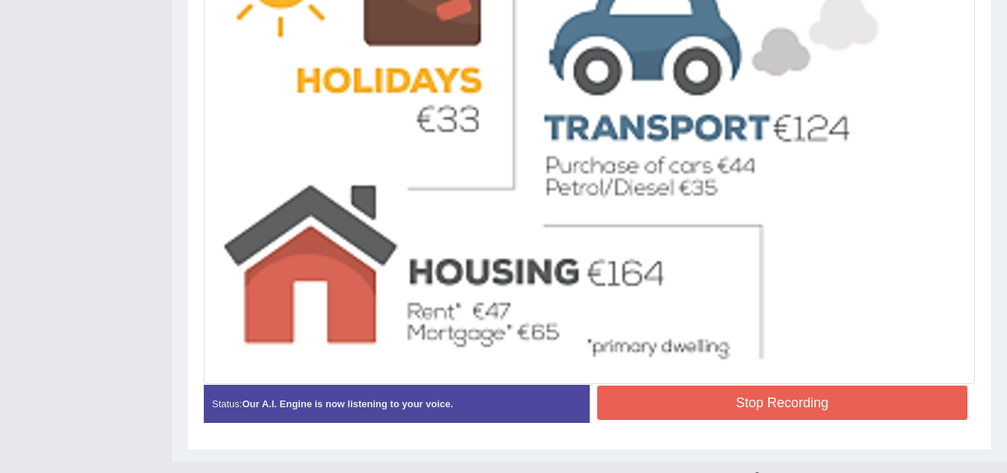
scroll to position [827, 0]
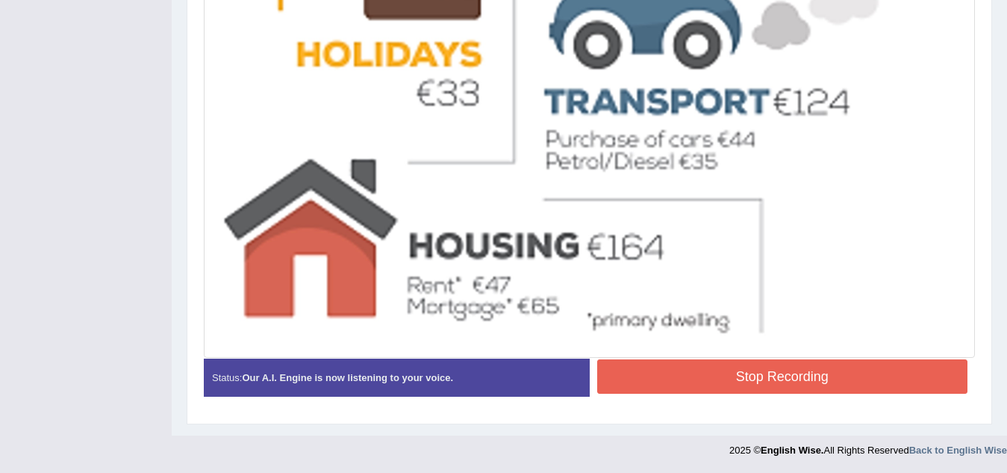
click at [753, 372] on button "Stop Recording" at bounding box center [782, 376] width 371 height 34
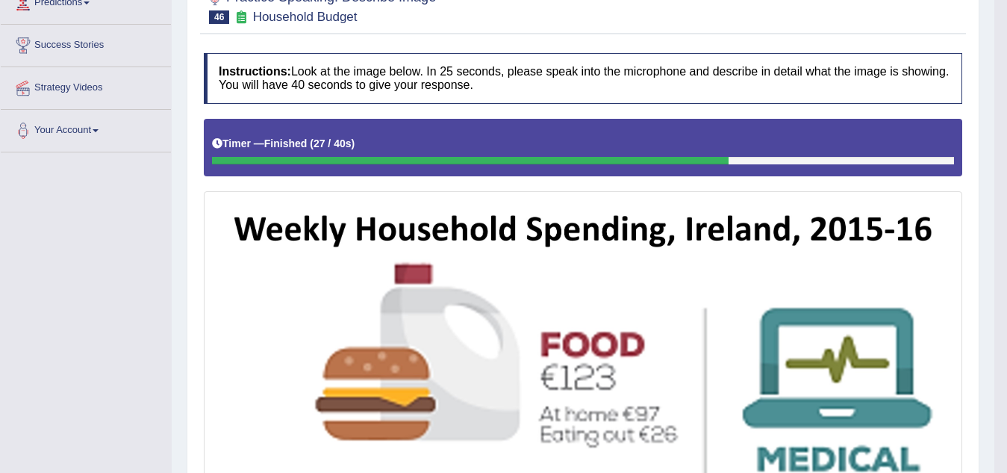
scroll to position [0, 0]
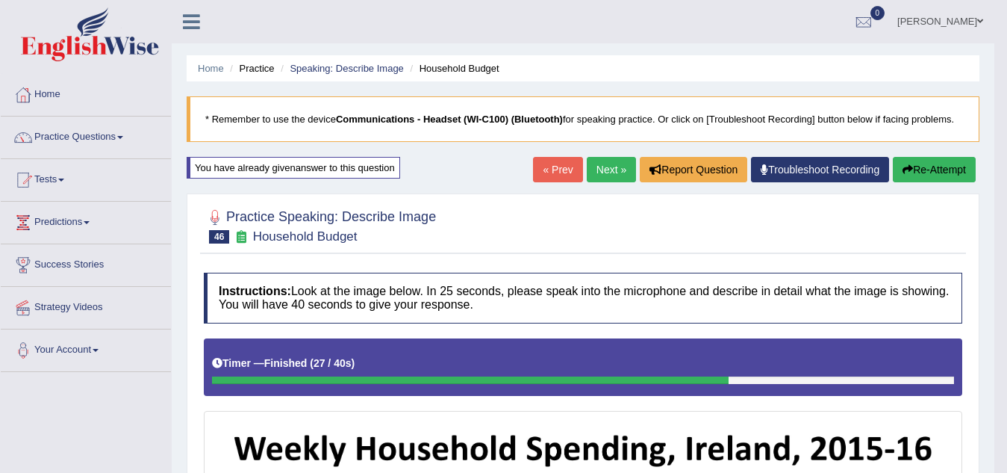
click at [935, 167] on button "Re-Attempt" at bounding box center [934, 169] width 83 height 25
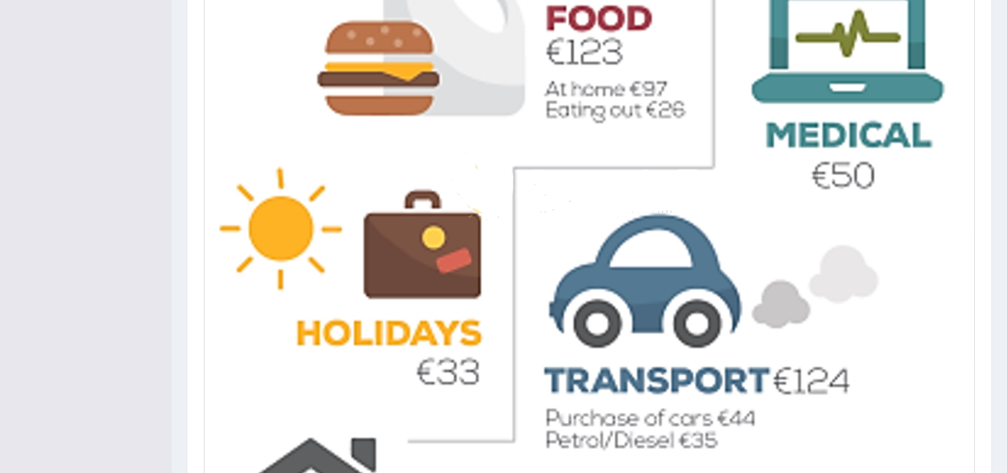
scroll to position [841, 0]
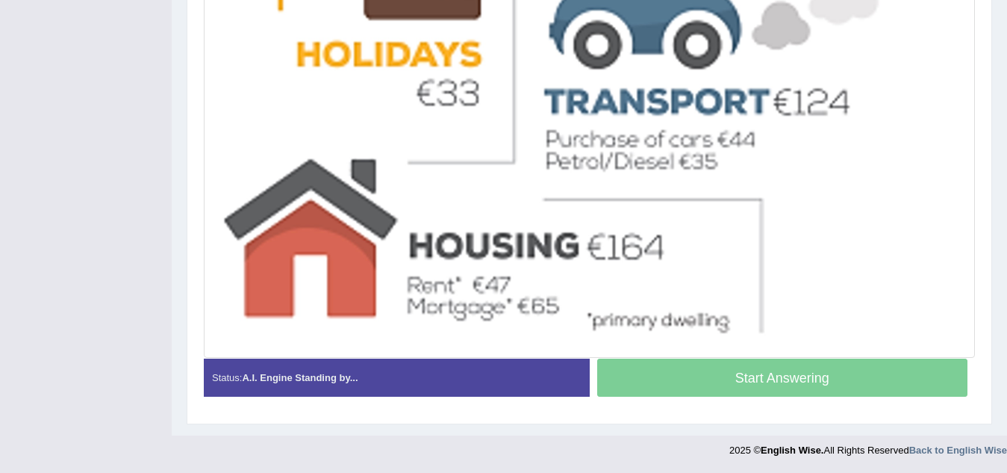
click at [848, 376] on div "Start Answering" at bounding box center [783, 379] width 386 height 42
click at [830, 382] on div "Start Answering" at bounding box center [783, 379] width 386 height 42
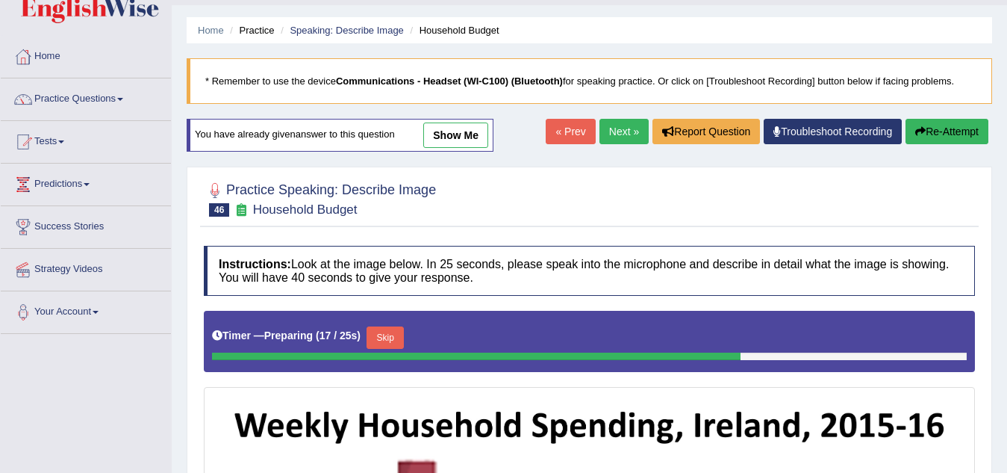
scroll to position [19, 0]
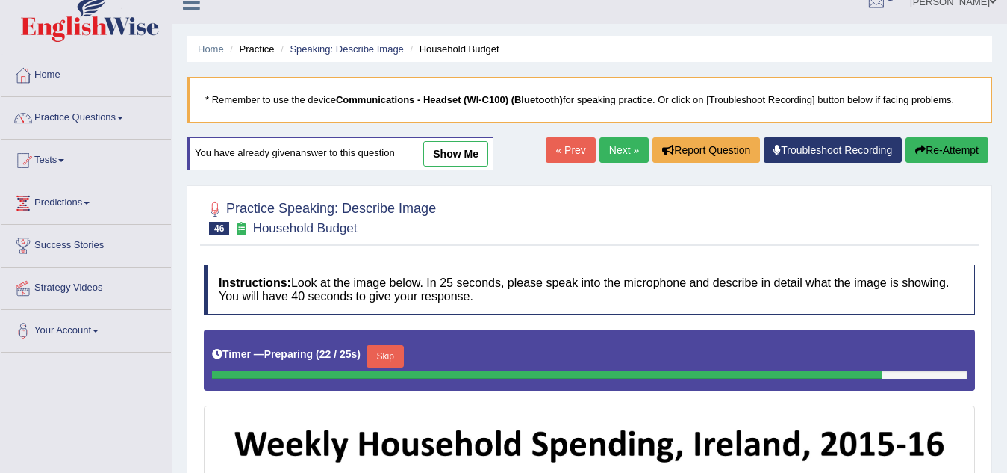
click at [391, 356] on button "Skip" at bounding box center [385, 356] width 37 height 22
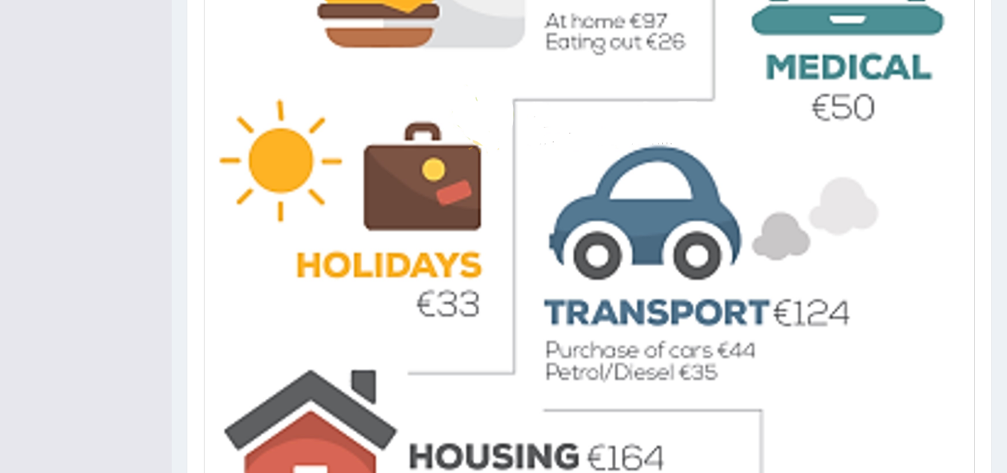
scroll to position [827, 0]
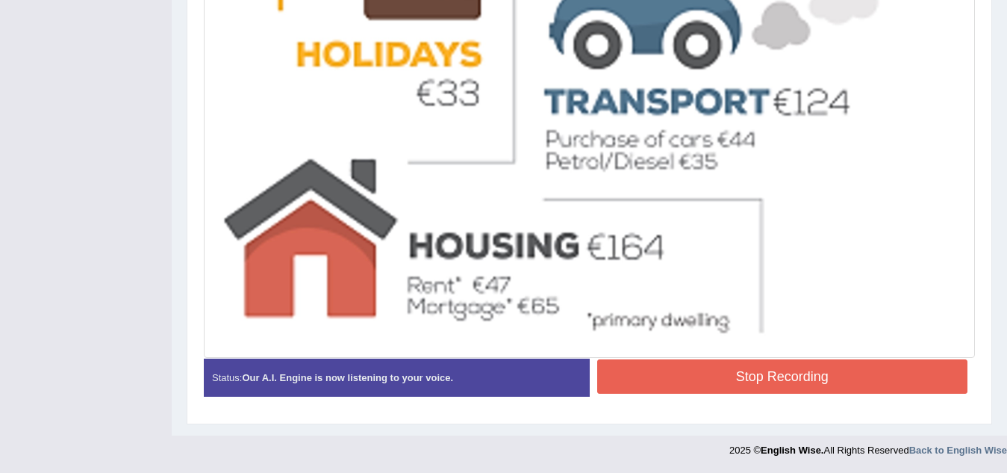
click at [880, 379] on button "Stop Recording" at bounding box center [782, 376] width 371 height 34
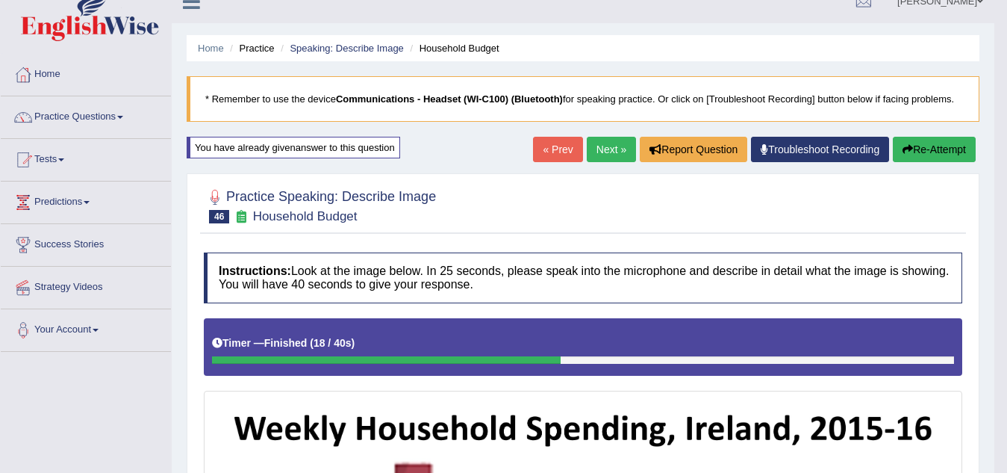
scroll to position [0, 0]
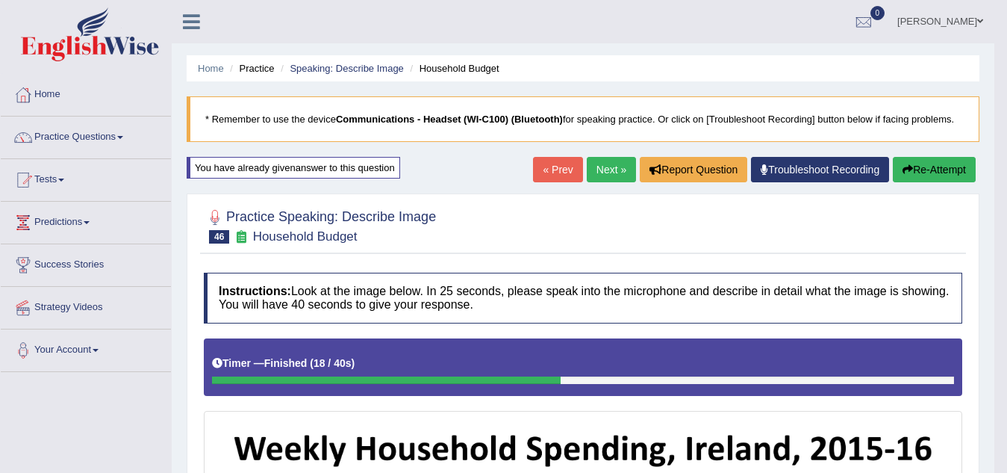
click at [951, 170] on button "Re-Attempt" at bounding box center [934, 169] width 83 height 25
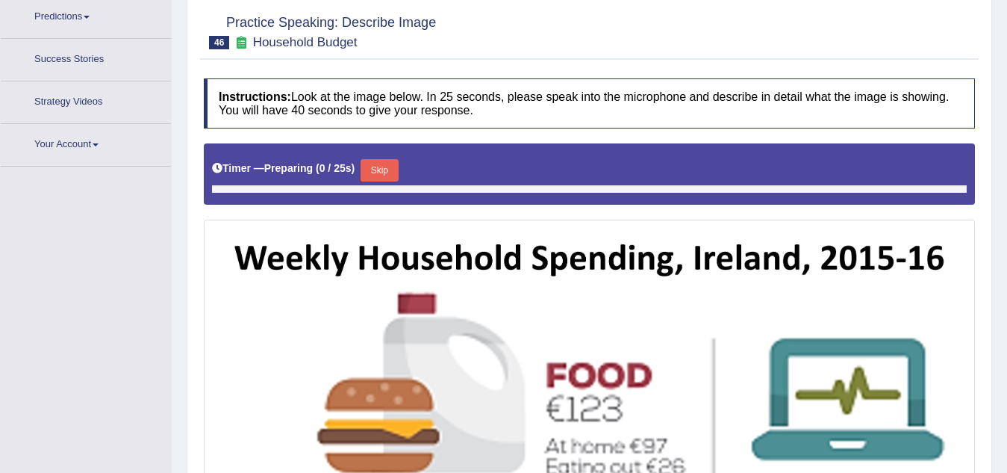
scroll to position [299, 0]
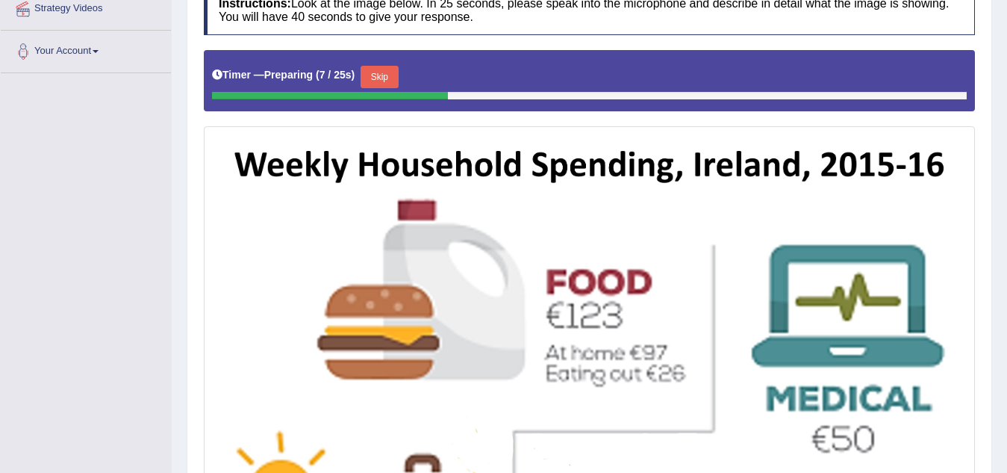
click at [384, 74] on button "Skip" at bounding box center [379, 77] width 37 height 22
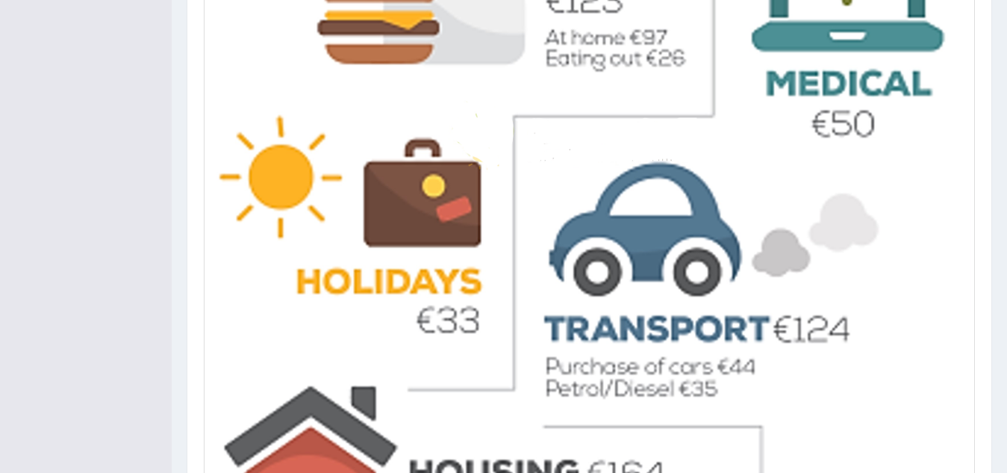
scroll to position [827, 0]
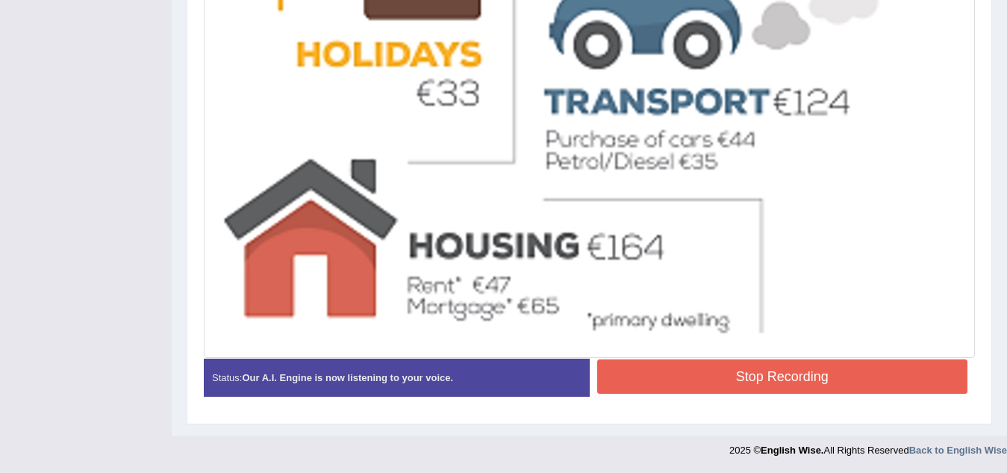
click at [865, 381] on button "Stop Recording" at bounding box center [782, 376] width 371 height 34
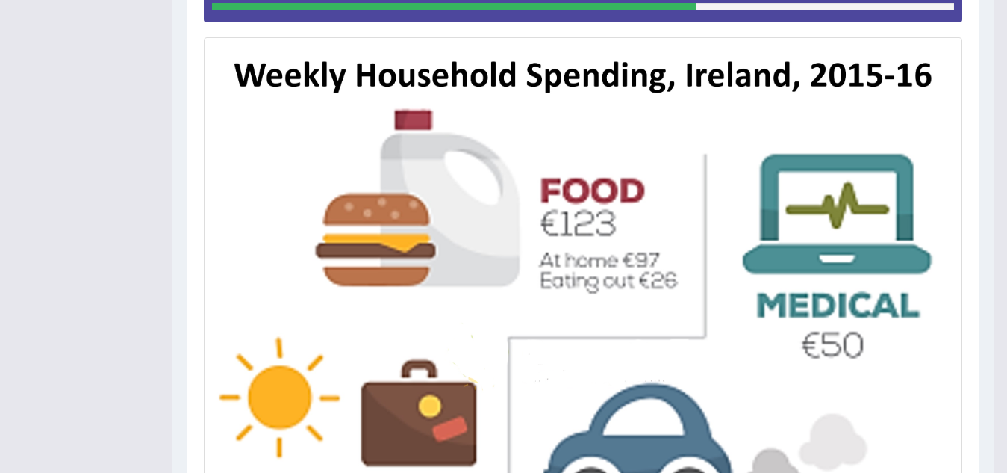
scroll to position [75, 0]
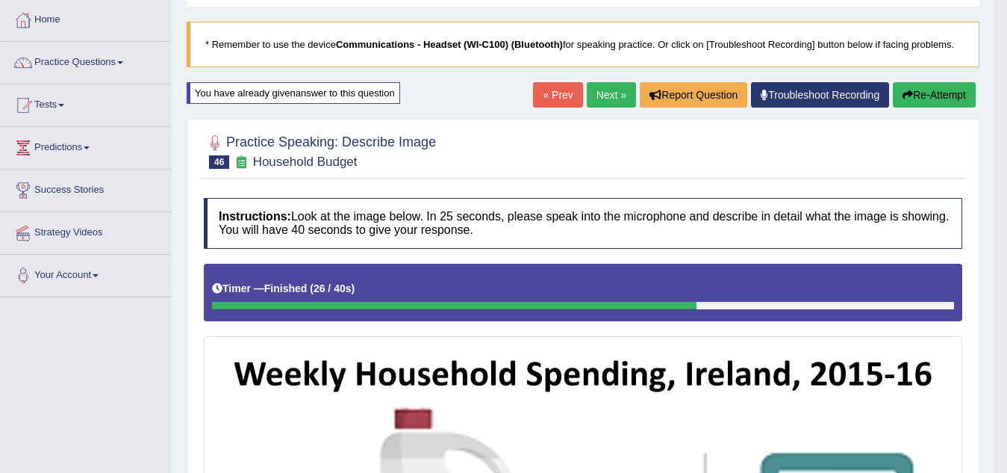
click at [608, 92] on link "Next »" at bounding box center [611, 94] width 49 height 25
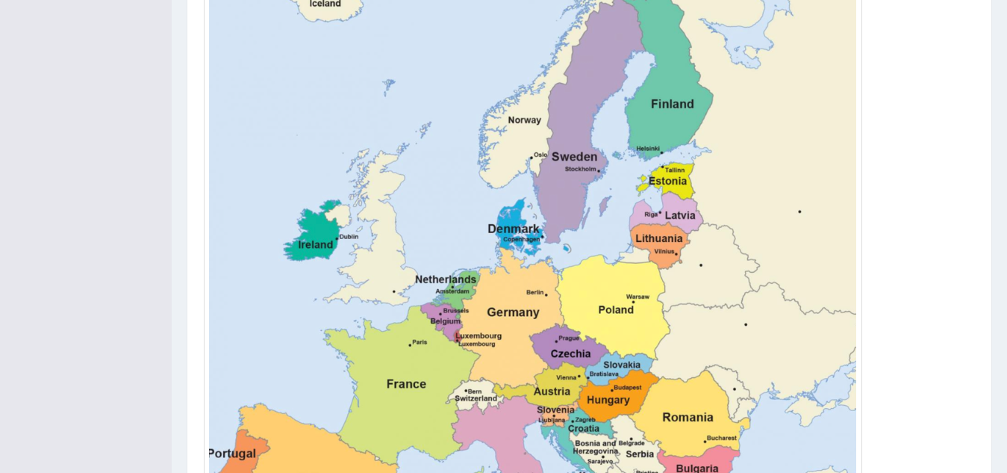
scroll to position [709, 0]
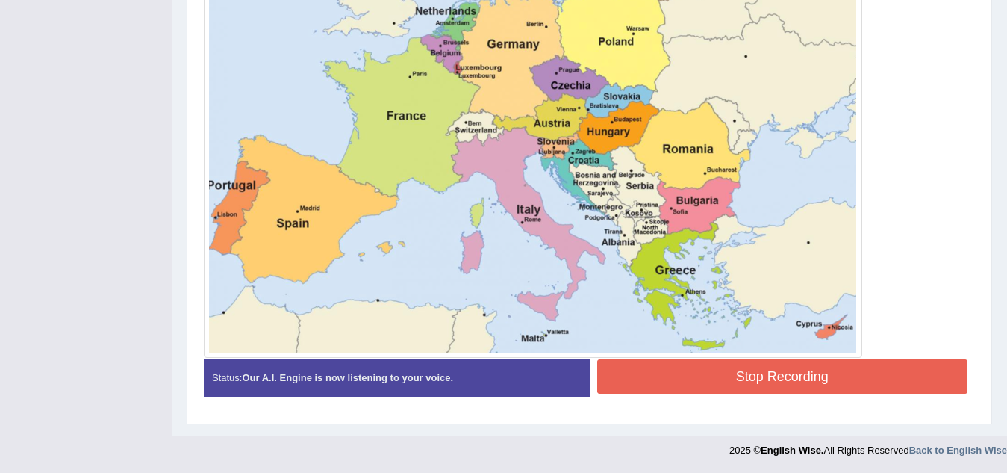
click at [758, 380] on button "Stop Recording" at bounding box center [782, 376] width 371 height 34
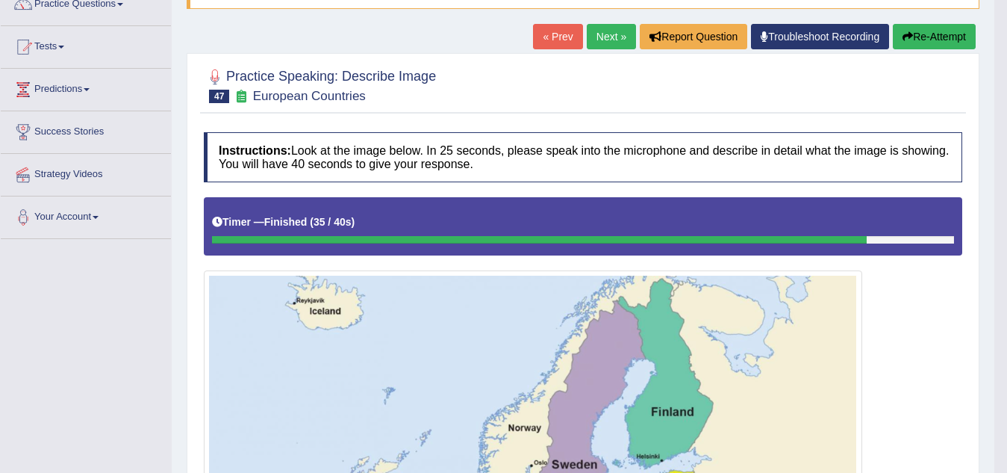
scroll to position [115, 0]
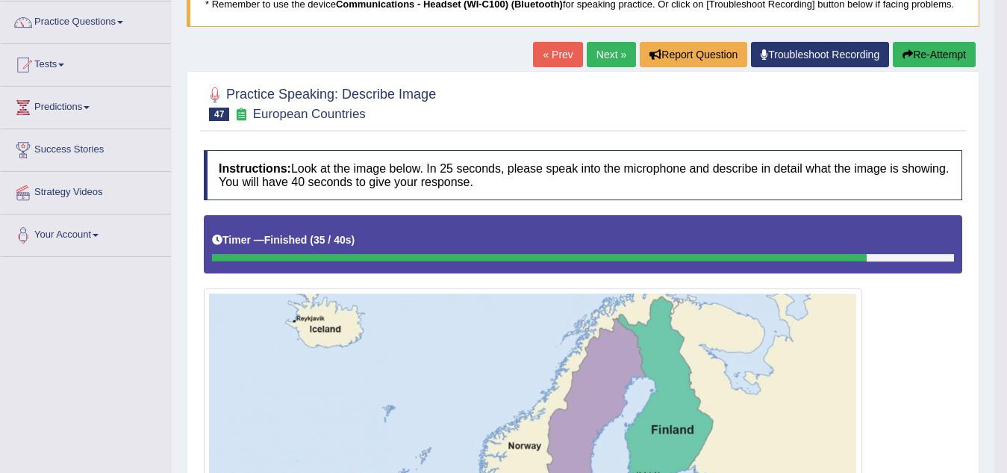
click at [930, 55] on button "Re-Attempt" at bounding box center [934, 54] width 83 height 25
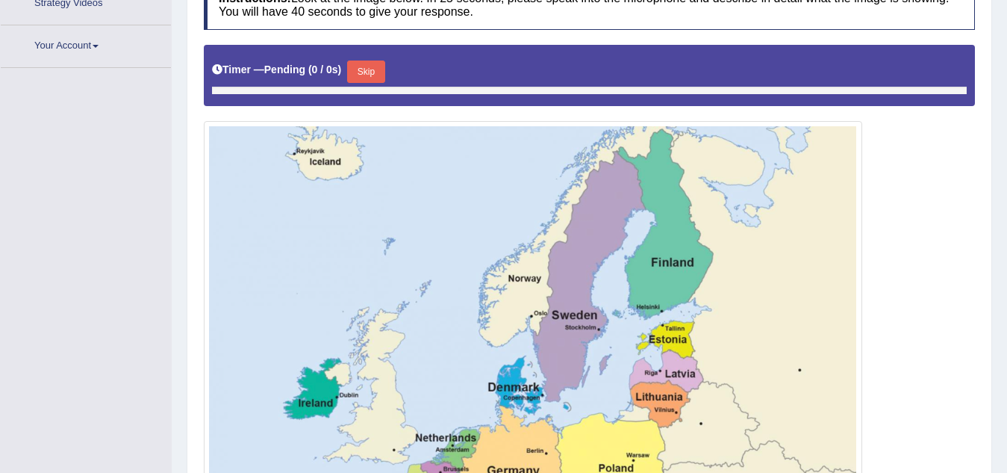
scroll to position [352, 0]
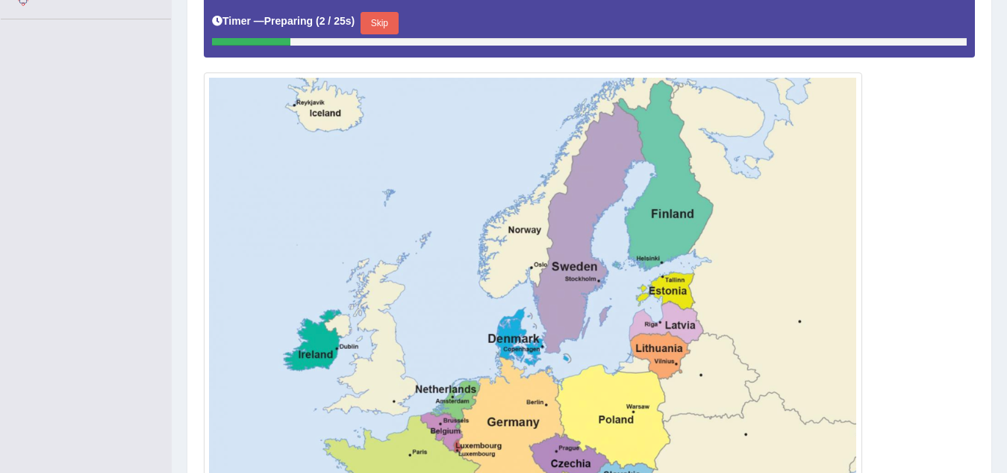
click at [389, 14] on button "Skip" at bounding box center [379, 23] width 37 height 22
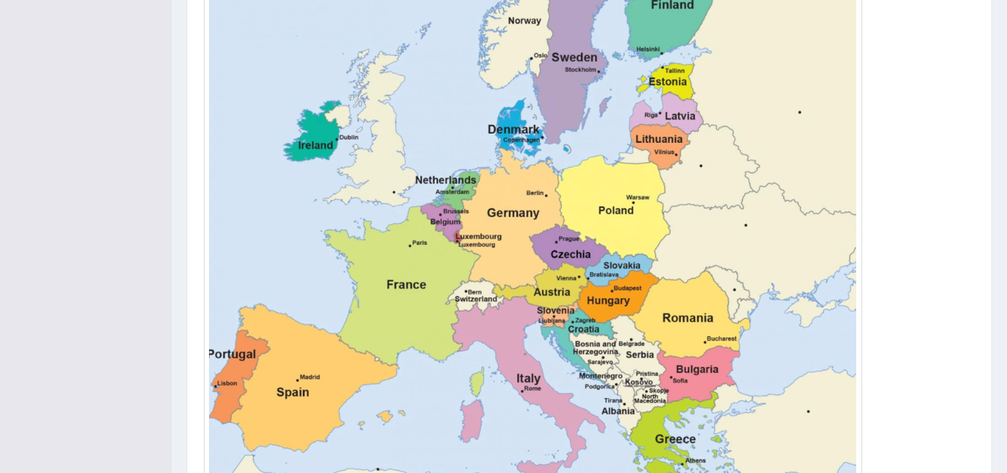
scroll to position [716, 0]
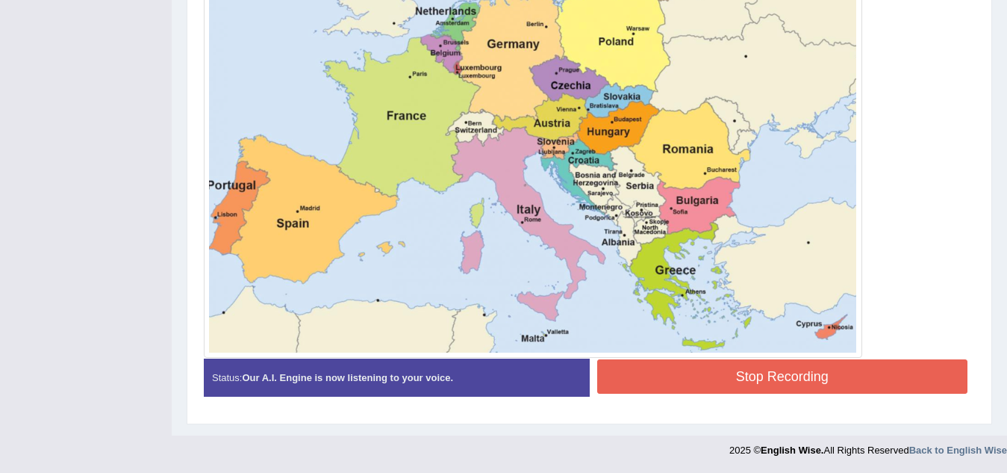
click at [804, 376] on button "Stop Recording" at bounding box center [782, 376] width 371 height 34
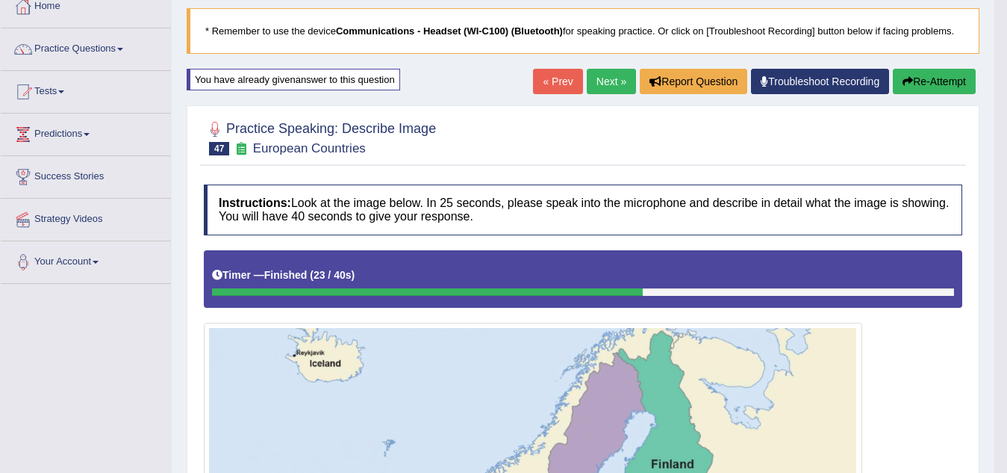
scroll to position [48, 0]
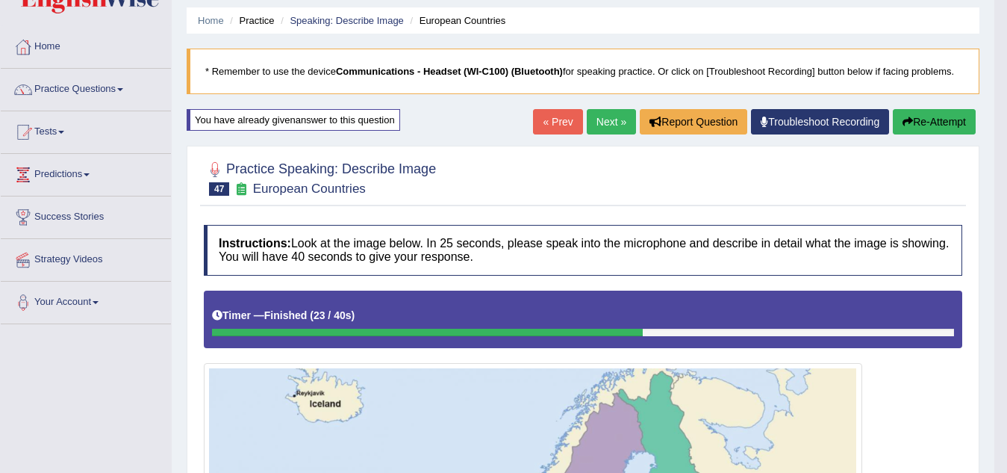
click at [932, 133] on button "Re-Attempt" at bounding box center [934, 121] width 83 height 25
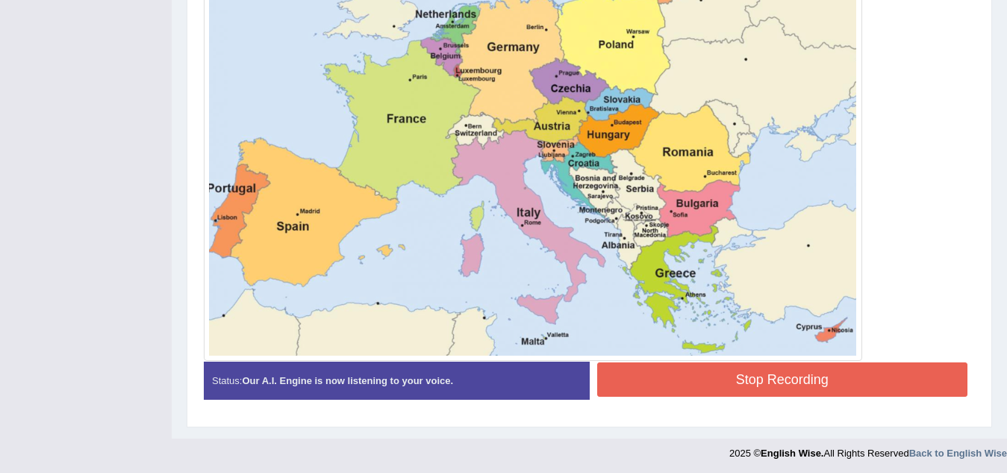
scroll to position [716, 0]
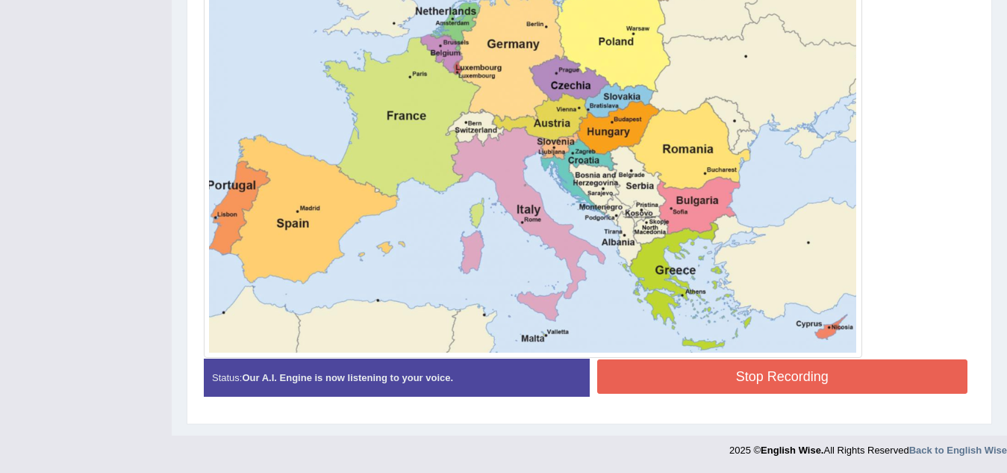
click at [735, 372] on button "Stop Recording" at bounding box center [782, 376] width 371 height 34
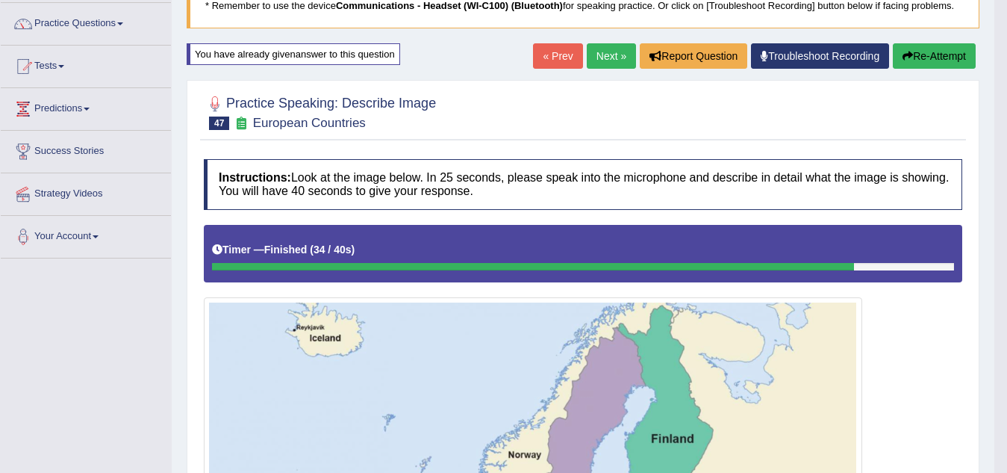
scroll to position [75, 0]
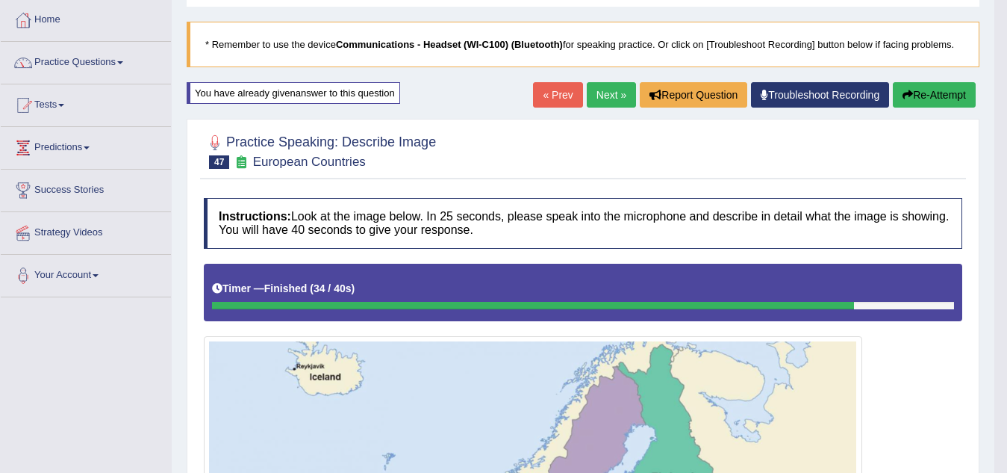
click at [615, 93] on link "Next »" at bounding box center [611, 94] width 49 height 25
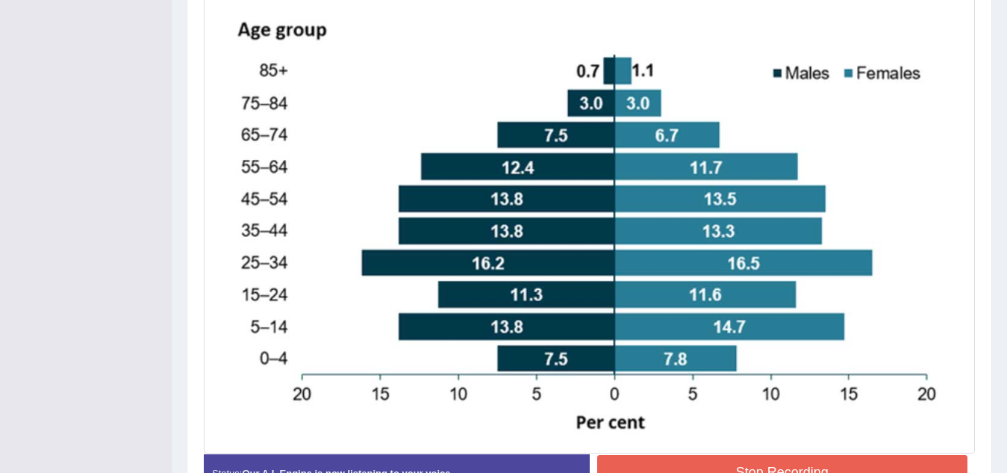
scroll to position [445, 0]
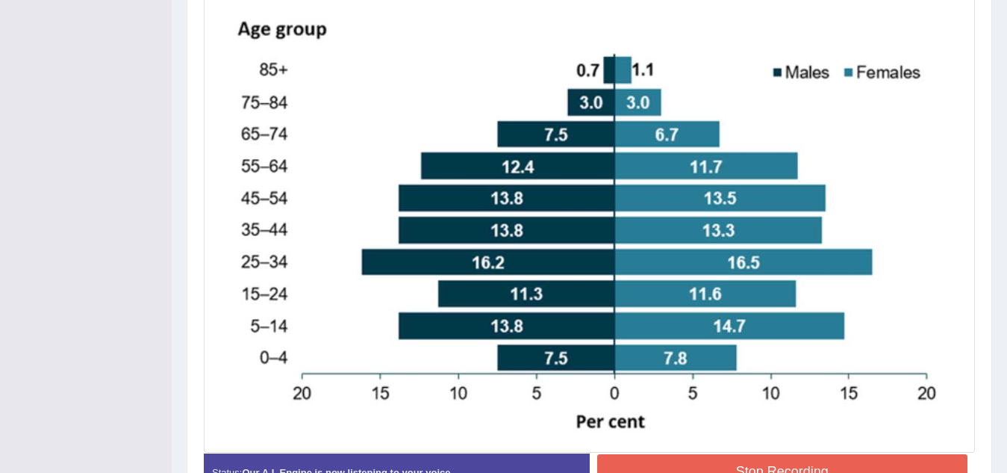
click at [653, 462] on button "Stop Recording" at bounding box center [782, 471] width 371 height 34
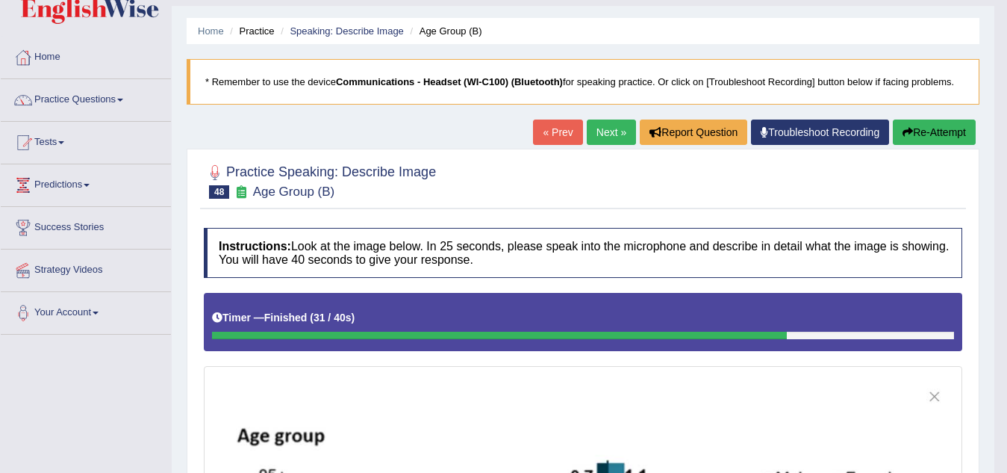
scroll to position [13, 0]
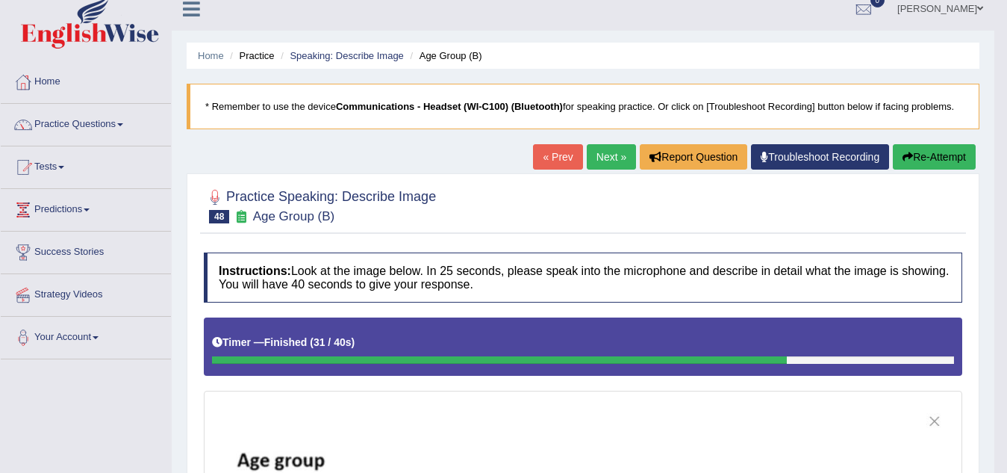
click at [933, 153] on button "Re-Attempt" at bounding box center [934, 156] width 83 height 25
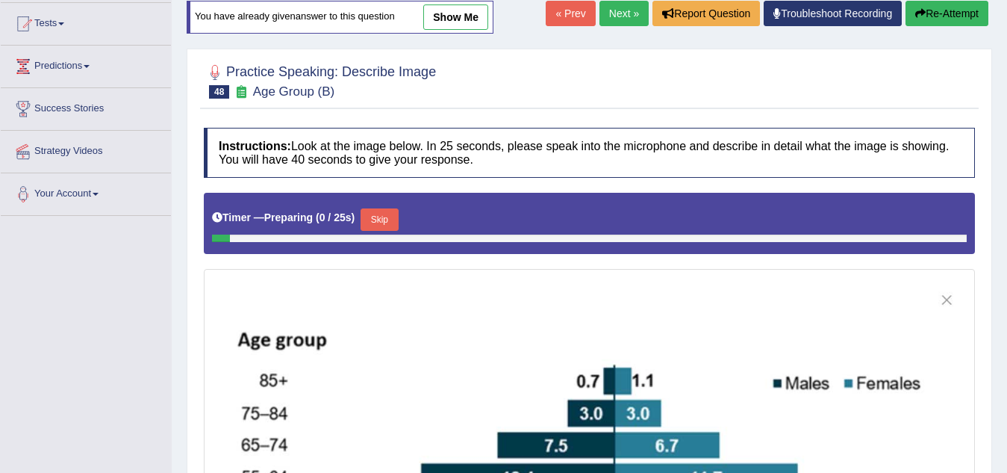
scroll to position [311, 0]
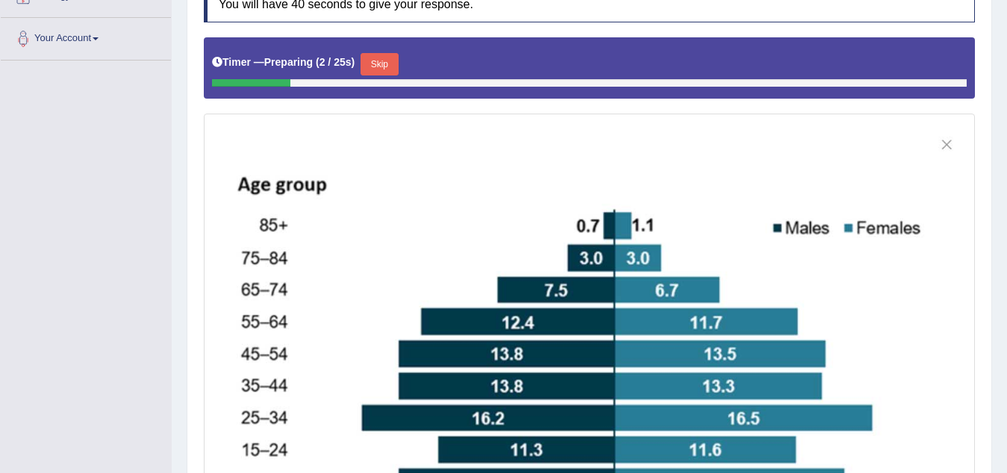
click at [393, 66] on button "Skip" at bounding box center [379, 64] width 37 height 22
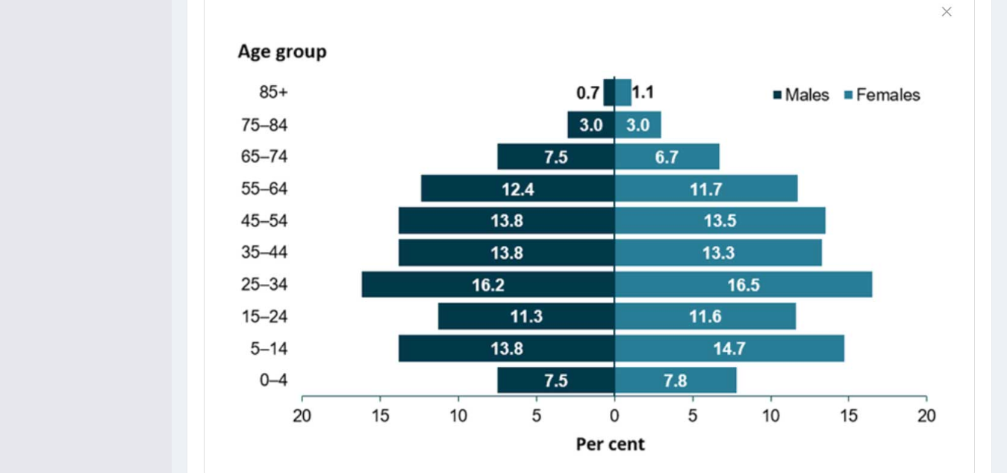
scroll to position [548, 0]
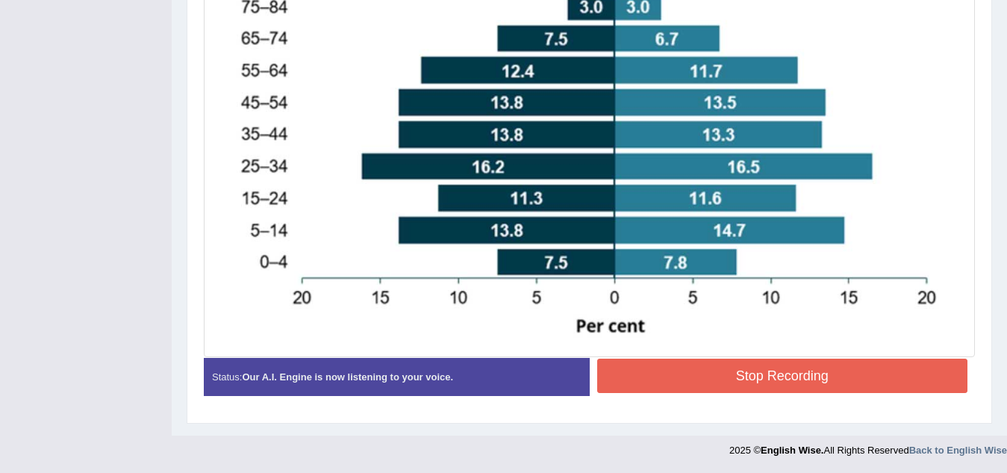
click at [730, 377] on button "Stop Recording" at bounding box center [782, 375] width 371 height 34
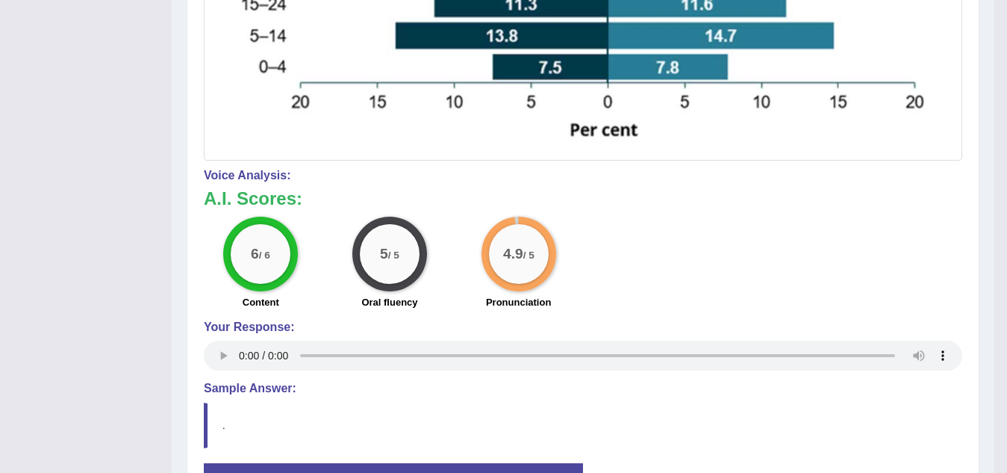
scroll to position [772, 0]
